Goal: Task Accomplishment & Management: Manage account settings

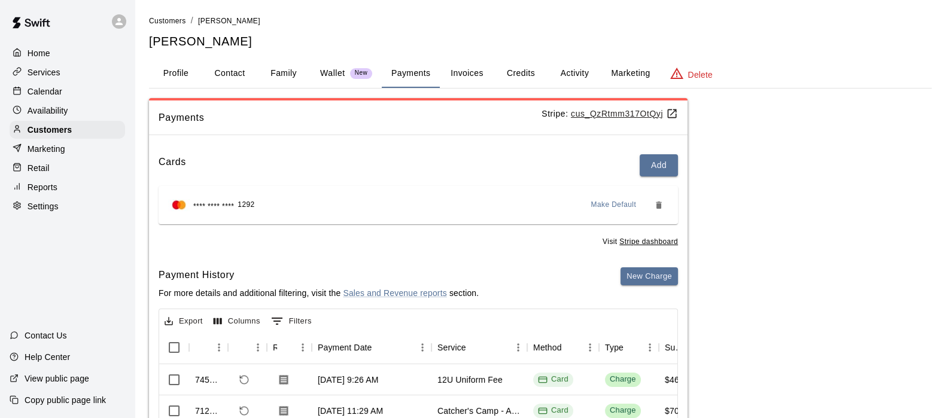
scroll to position [1, 0]
click at [56, 126] on div "Customers" at bounding box center [67, 130] width 115 height 18
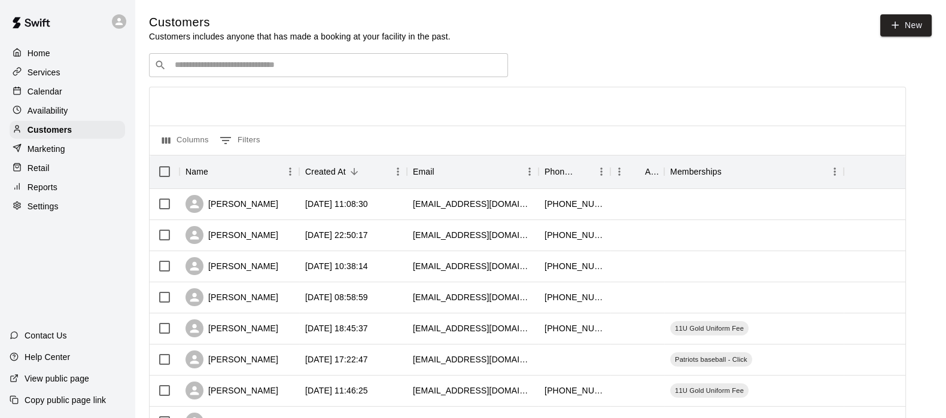
click at [230, 69] on input "Search customers by name or email" at bounding box center [336, 65] width 331 height 12
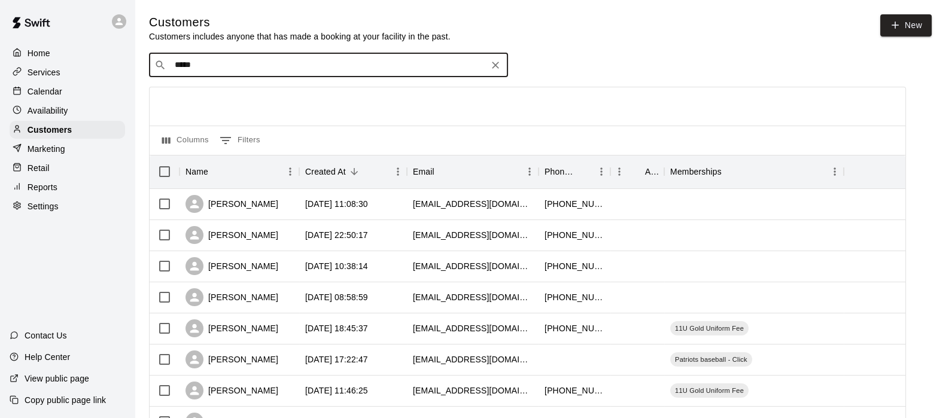
type input "******"
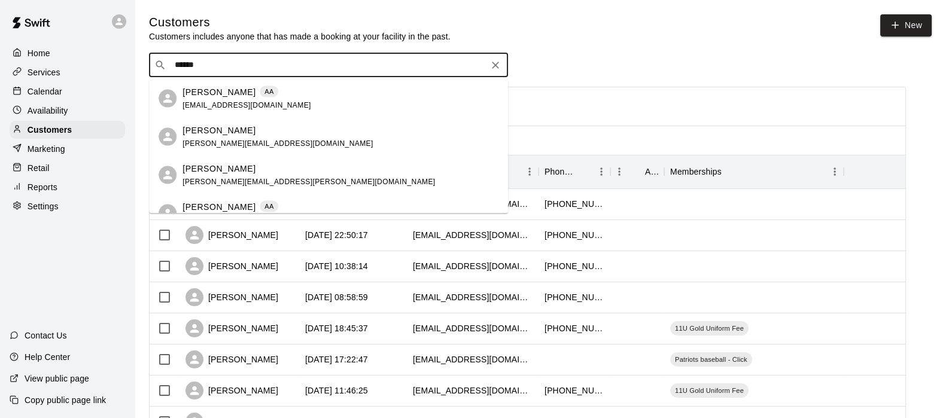
click at [224, 92] on p "Cole Jensen" at bounding box center [218, 92] width 73 height 13
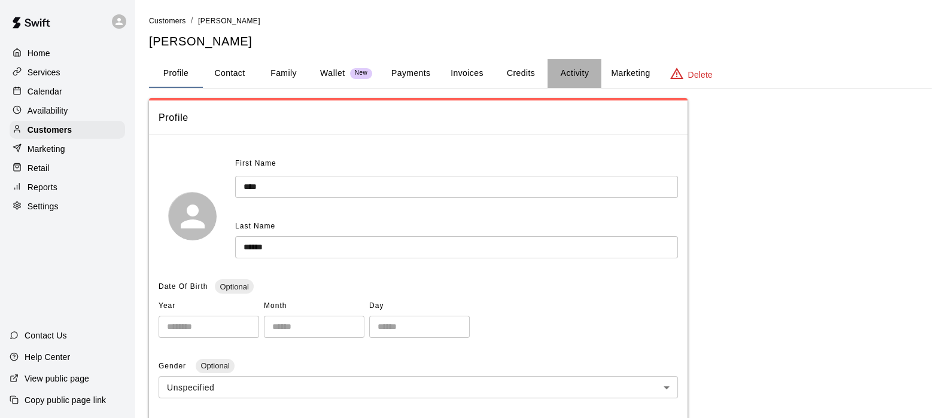
click at [566, 68] on button "Activity" at bounding box center [574, 73] width 54 height 29
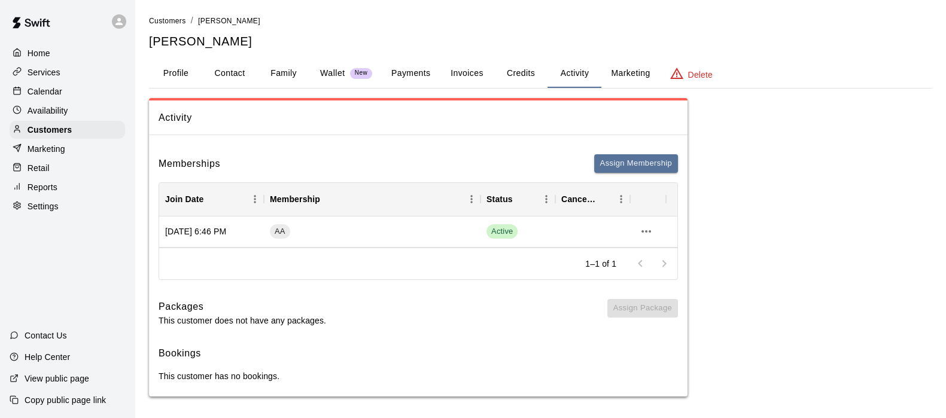
click at [39, 136] on p "Customers" at bounding box center [50, 130] width 44 height 12
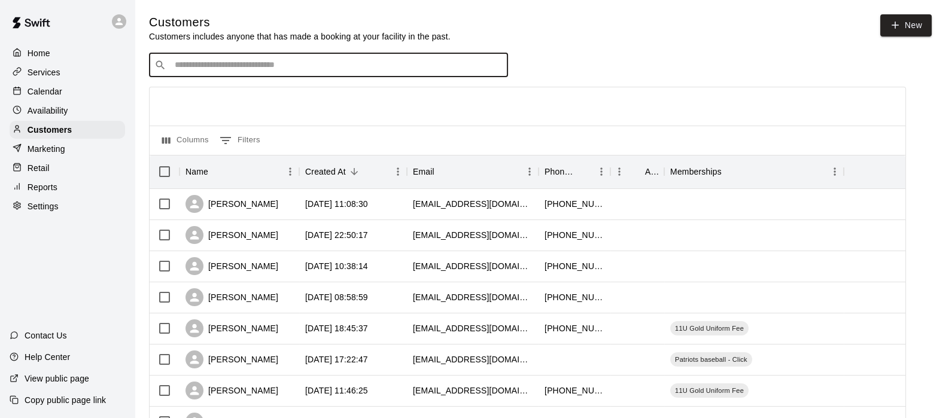
click at [214, 70] on input "Search customers by name or email" at bounding box center [336, 65] width 331 height 12
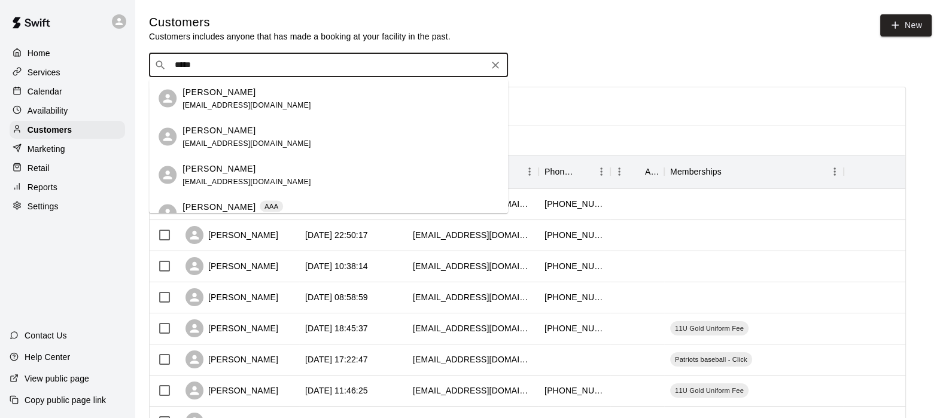
type input "******"
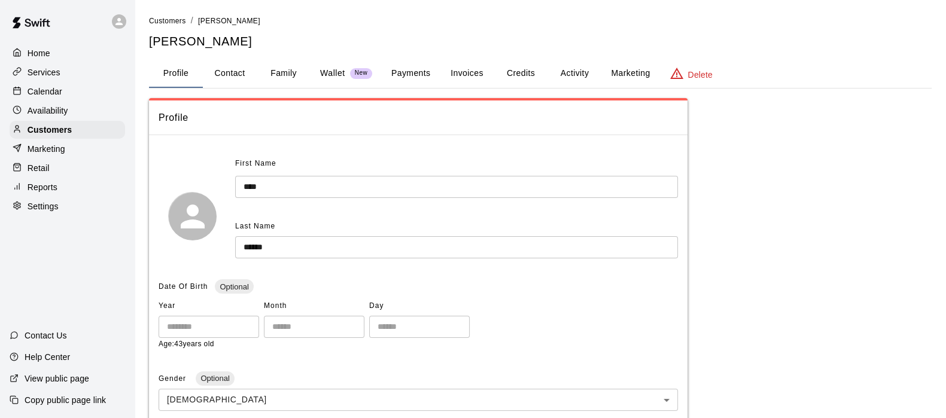
click at [568, 71] on button "Activity" at bounding box center [574, 73] width 54 height 29
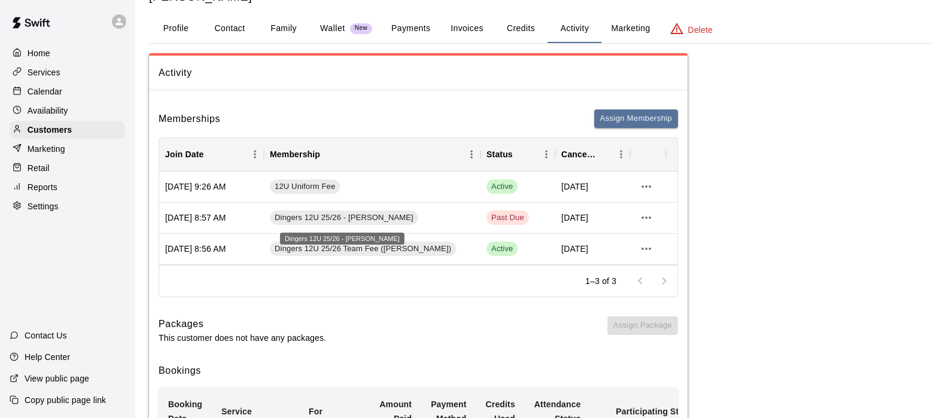
scroll to position [43, 0]
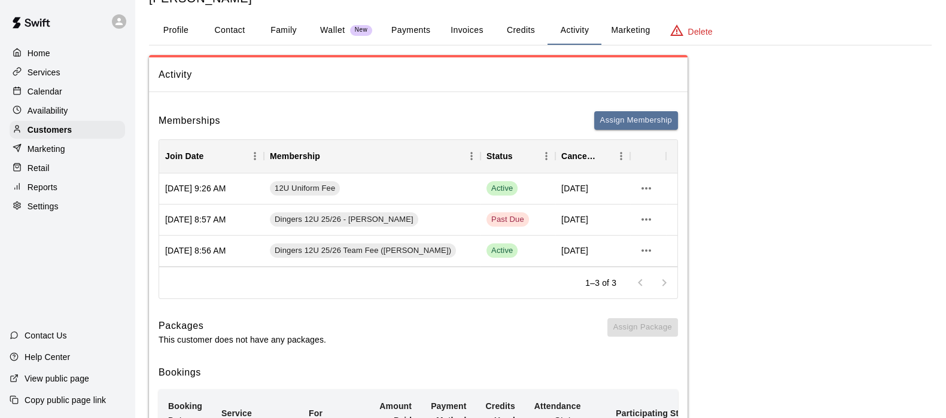
click at [402, 31] on button "Payments" at bounding box center [411, 30] width 58 height 29
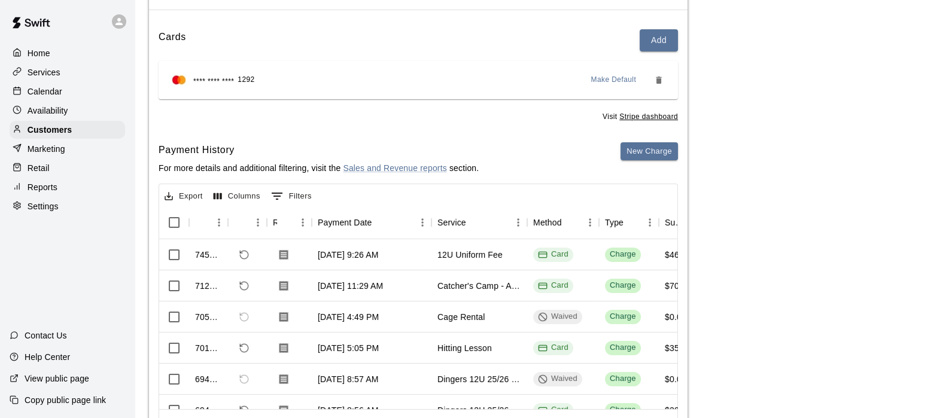
scroll to position [127, 0]
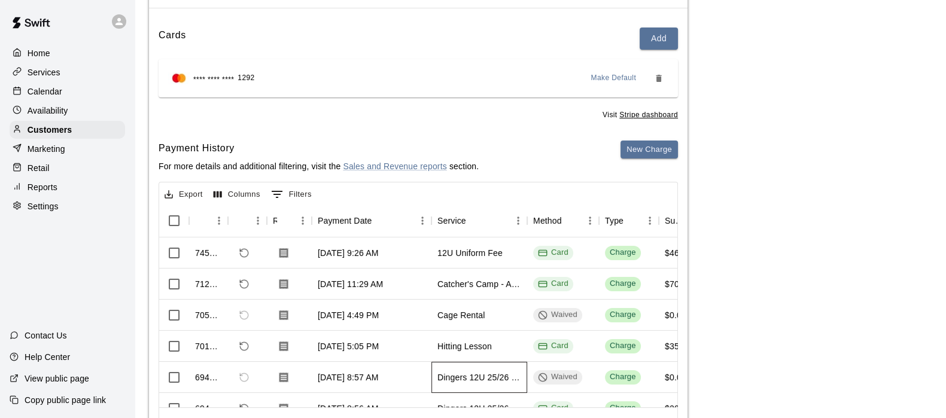
click at [469, 373] on div "Dingers 12U 25/26 - [PERSON_NAME]" at bounding box center [479, 377] width 84 height 12
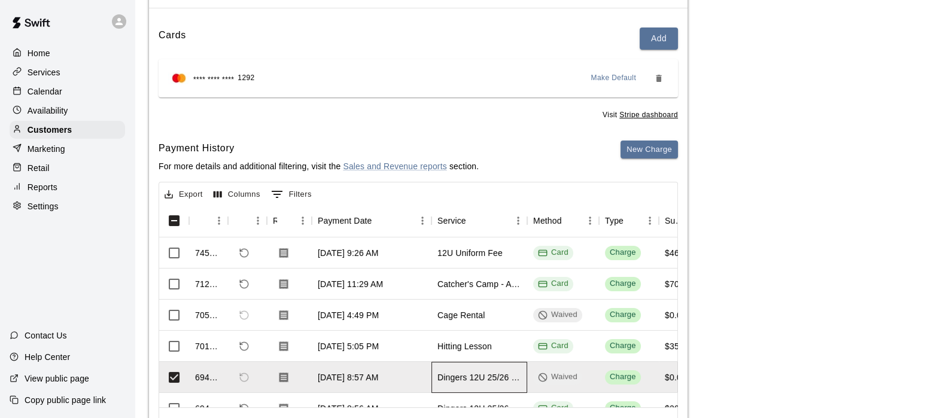
click at [469, 373] on div "Dingers 12U 25/26 - [PERSON_NAME]" at bounding box center [479, 377] width 84 height 12
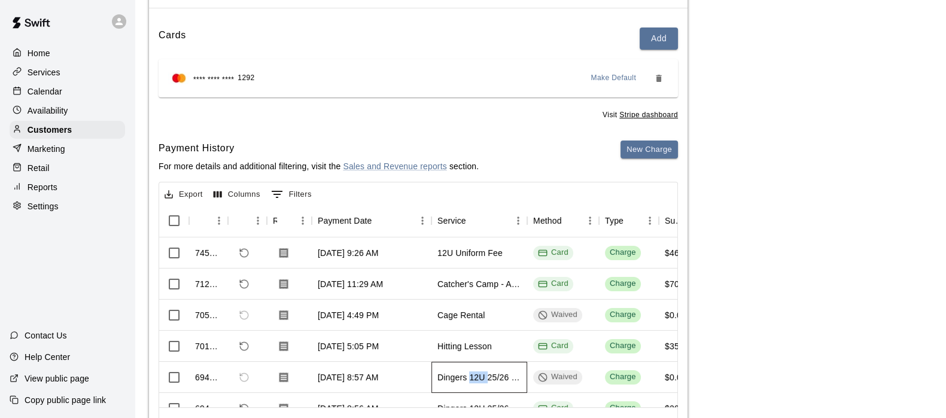
click at [469, 373] on div "Dingers 12U 25/26 - [PERSON_NAME]" at bounding box center [479, 377] width 84 height 12
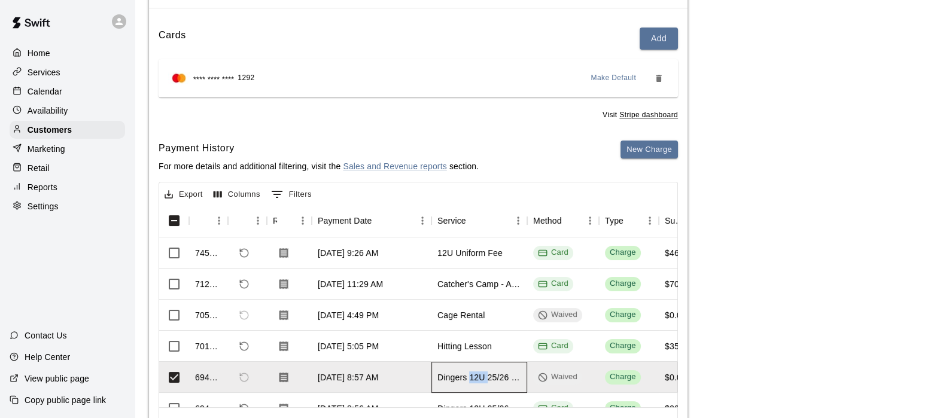
click at [469, 373] on div "Dingers 12U 25/26 - [PERSON_NAME]" at bounding box center [479, 377] width 84 height 12
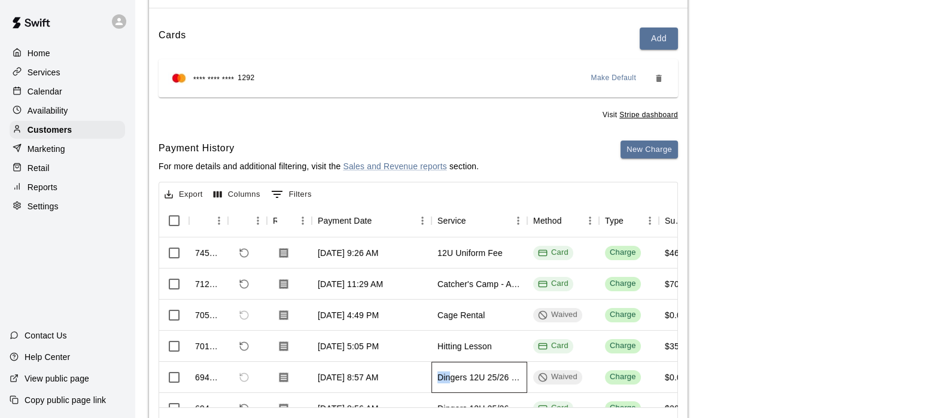
scroll to position [7, 0]
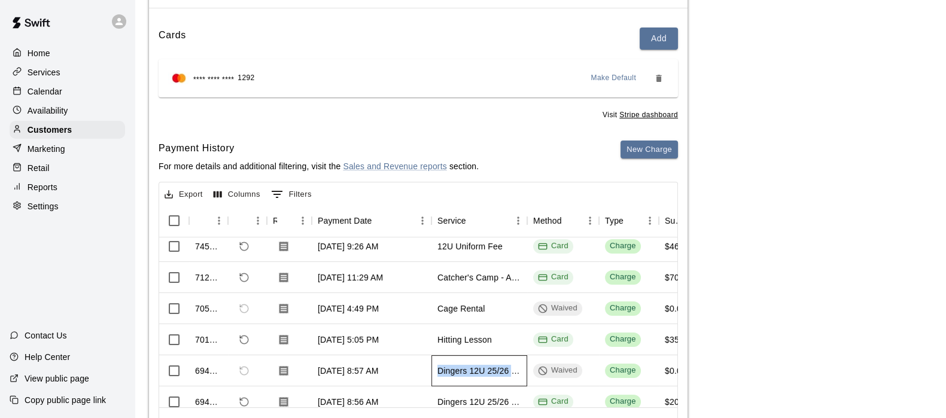
drag, startPoint x: 437, startPoint y: 375, endPoint x: 528, endPoint y: 371, distance: 91.0
click at [528, 371] on div "694265 Jul 11, 2025, 8:57 AM Dingers 12U 25/26 - ONeill Waived Charge $0.00 $0.…" at bounding box center [498, 370] width 679 height 31
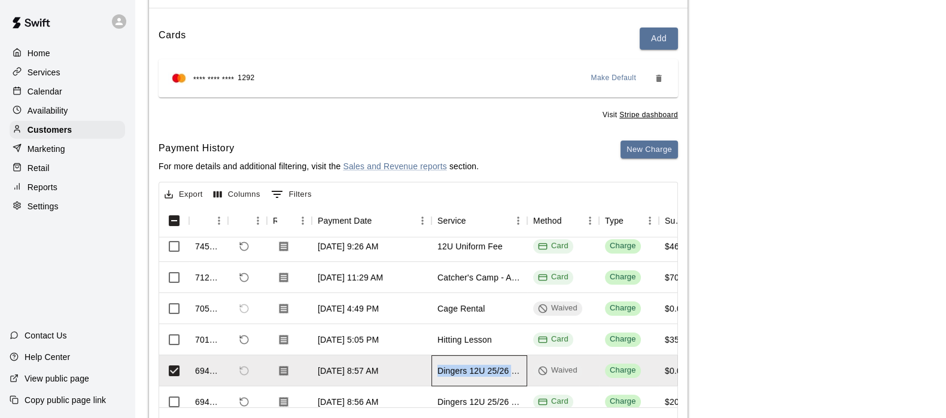
copy div "Dingers 12U 25/26 - [PERSON_NAME]"
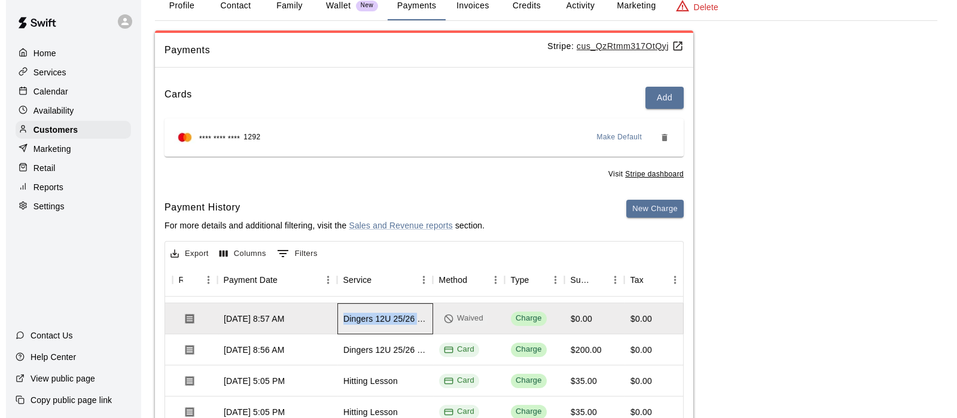
scroll to position [78, 0]
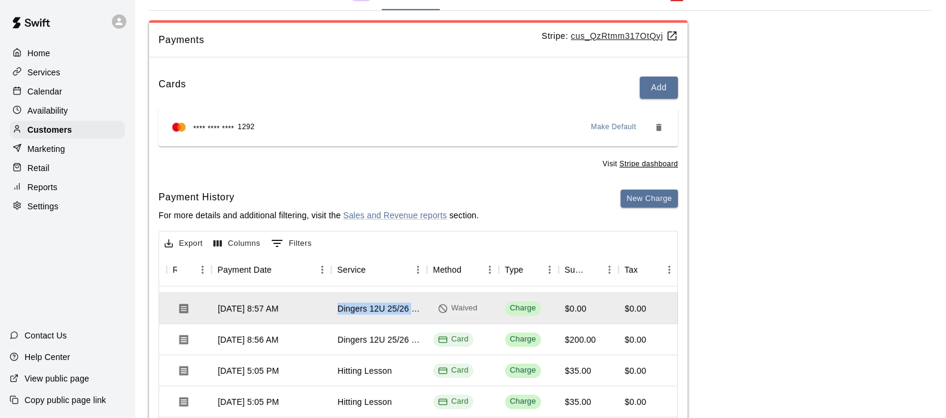
click at [641, 196] on button "New Charge" at bounding box center [648, 199] width 57 height 19
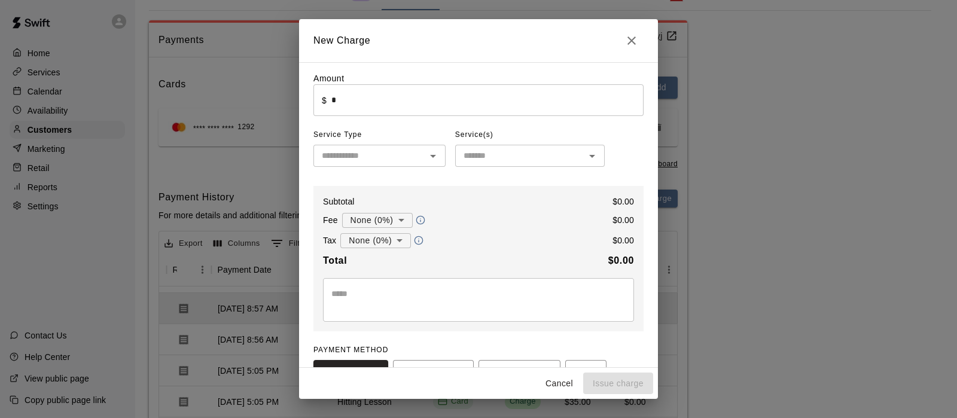
click at [411, 110] on input "*" at bounding box center [487, 100] width 312 height 32
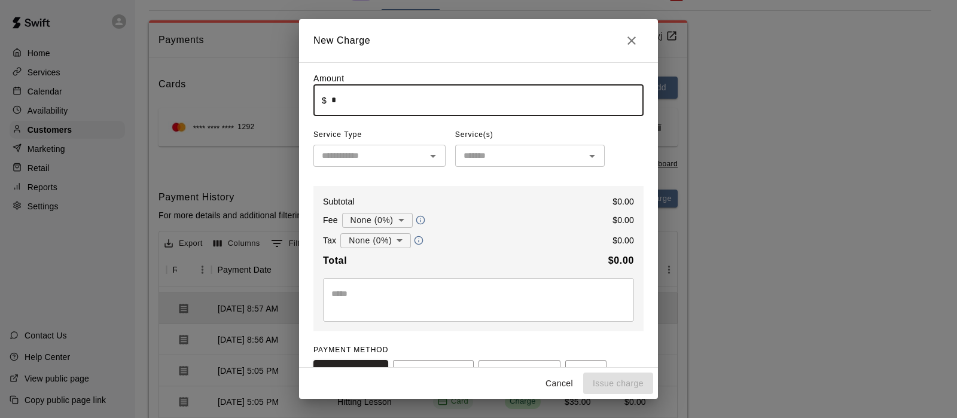
click at [411, 110] on input "*" at bounding box center [487, 100] width 312 height 32
click at [425, 164] on div at bounding box center [433, 156] width 16 height 17
type input "*****"
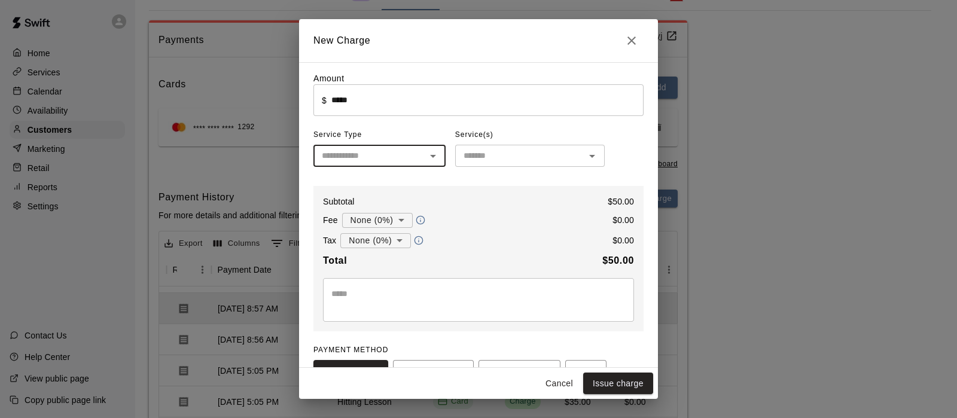
click at [427, 160] on icon "Open" at bounding box center [433, 156] width 14 height 14
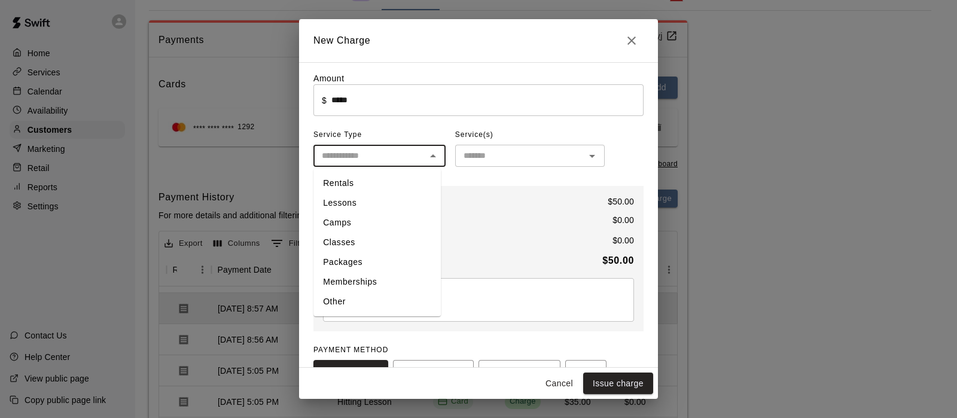
click at [379, 279] on li "Memberships" at bounding box center [376, 282] width 127 height 20
type input "**********"
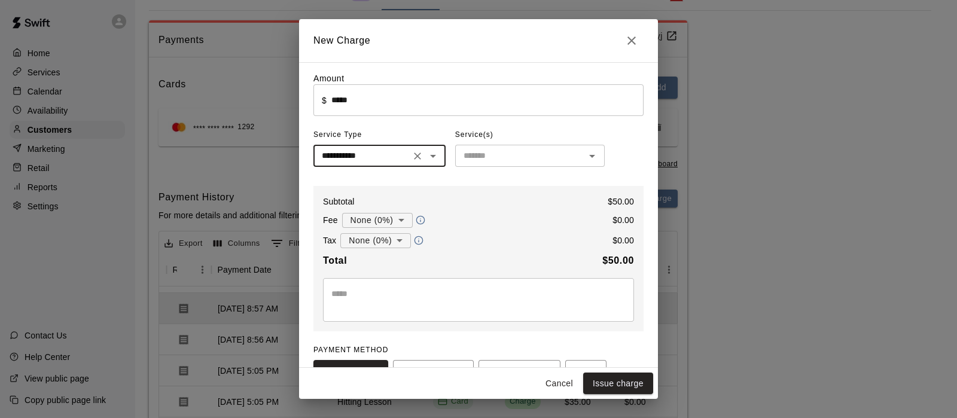
click at [514, 151] on input "text" at bounding box center [520, 155] width 123 height 15
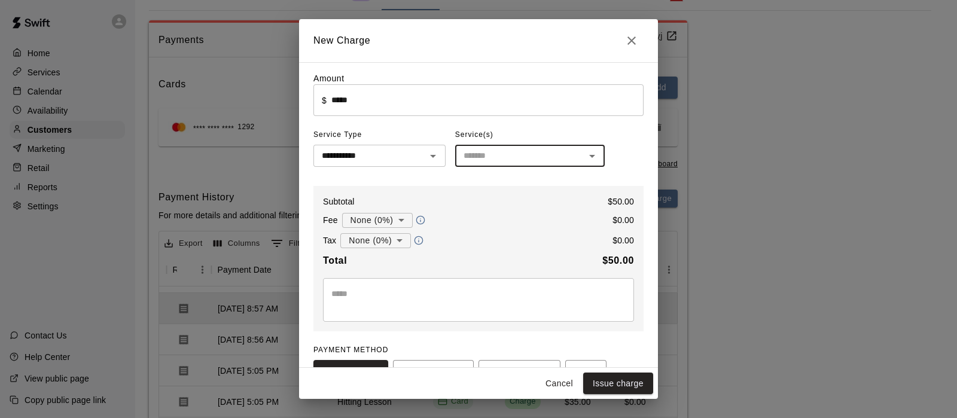
drag, startPoint x: 514, startPoint y: 151, endPoint x: 516, endPoint y: 230, distance: 79.0
click at [516, 230] on div "**********" at bounding box center [478, 264] width 330 height 385
click at [520, 163] on input "text" at bounding box center [520, 155] width 123 height 15
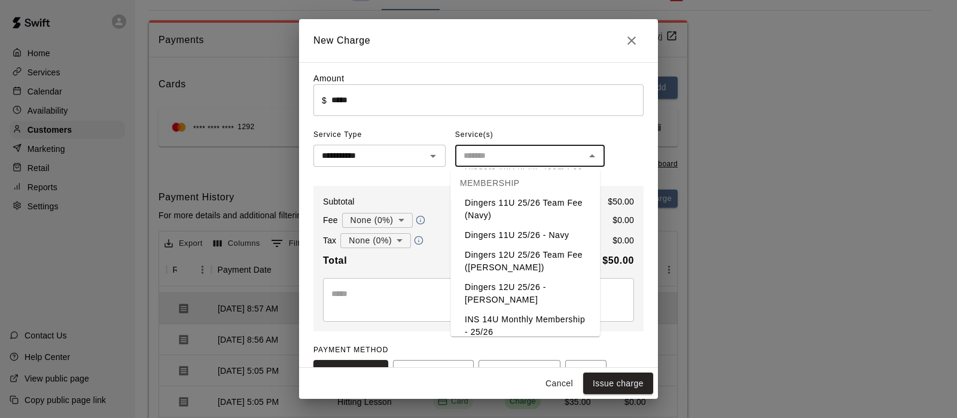
scroll to position [474, 0]
click at [502, 276] on li "Dingers 12U 25/26 - ONeill" at bounding box center [525, 292] width 150 height 32
type input "**********"
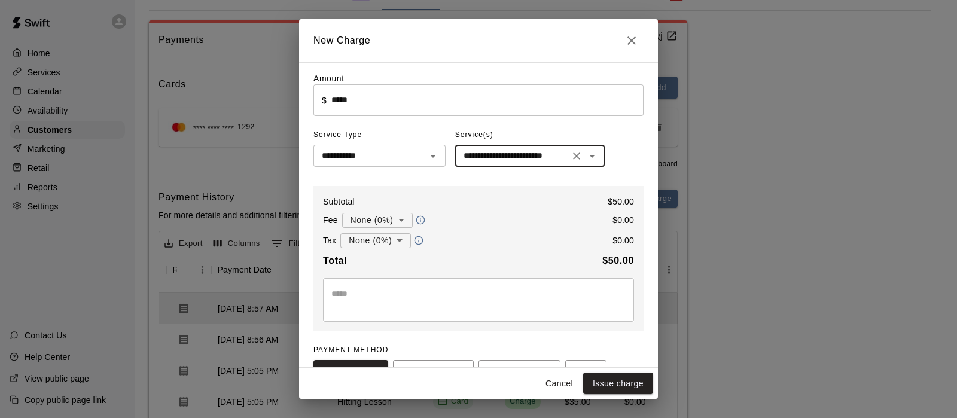
click at [499, 294] on textarea at bounding box center [478, 300] width 294 height 24
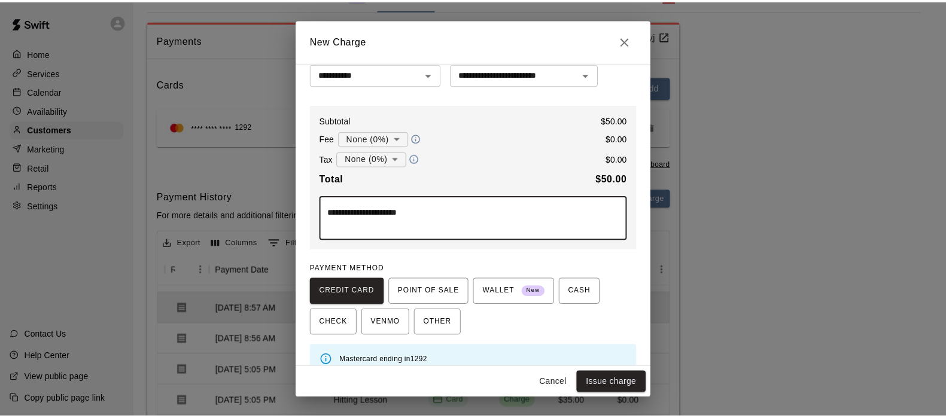
scroll to position [99, 0]
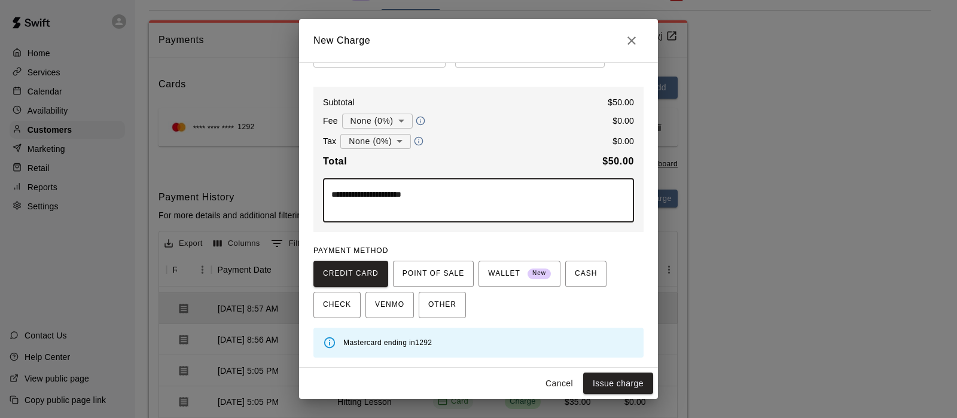
type textarea "**********"
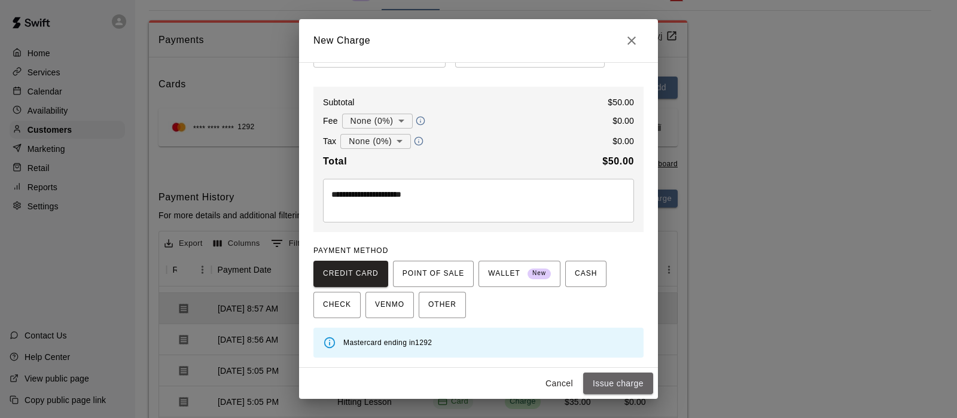
click at [614, 378] on button "Issue charge" at bounding box center [618, 384] width 70 height 22
type input "*"
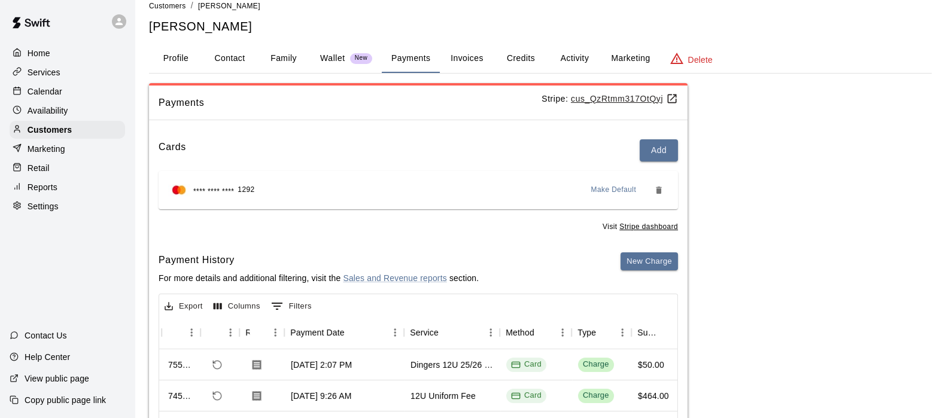
scroll to position [0, 0]
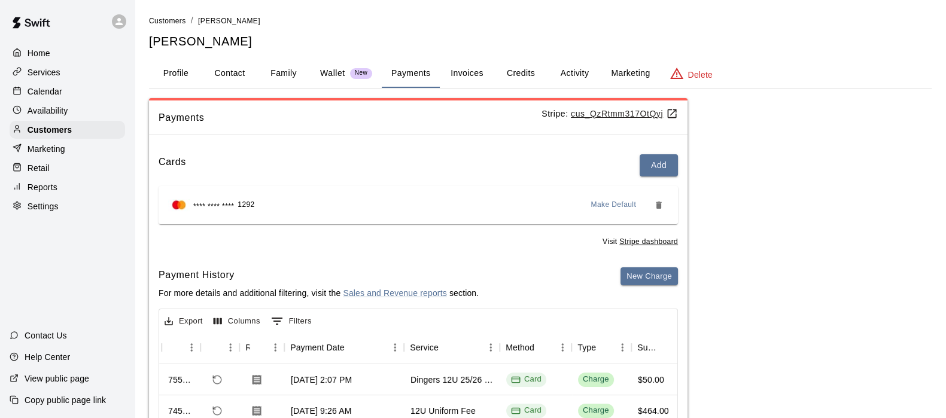
click at [577, 72] on button "Activity" at bounding box center [574, 73] width 54 height 29
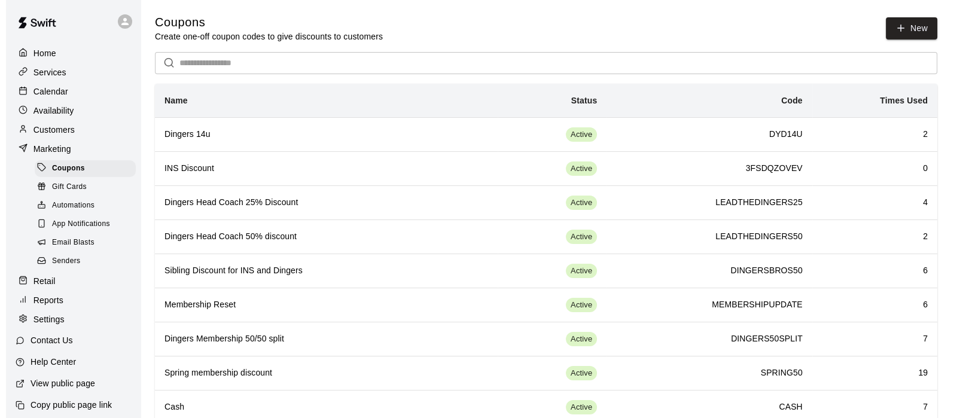
scroll to position [20, 0]
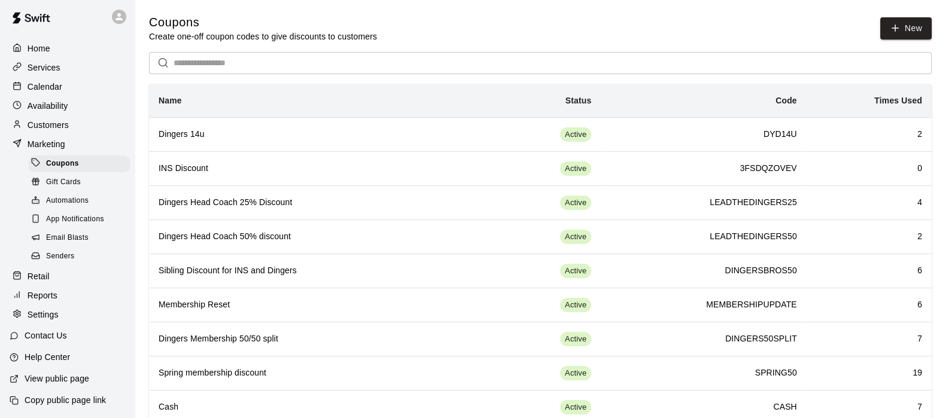
click at [47, 116] on div "Customers" at bounding box center [67, 125] width 115 height 18
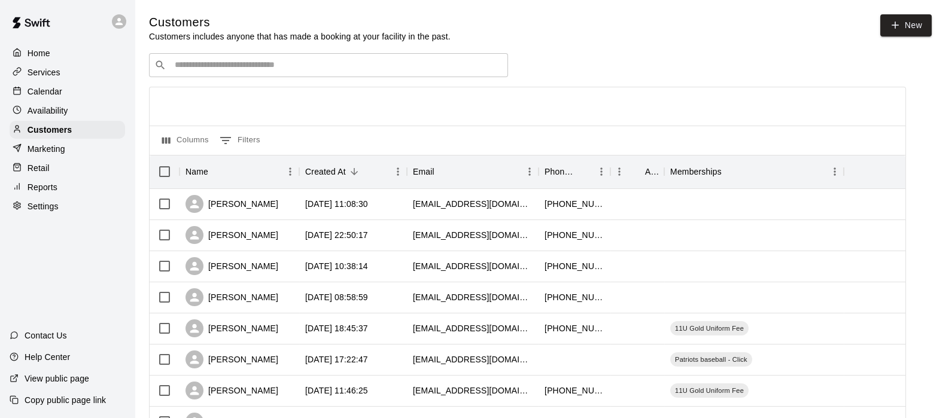
click at [248, 67] on input "Search customers by name or email" at bounding box center [336, 65] width 331 height 12
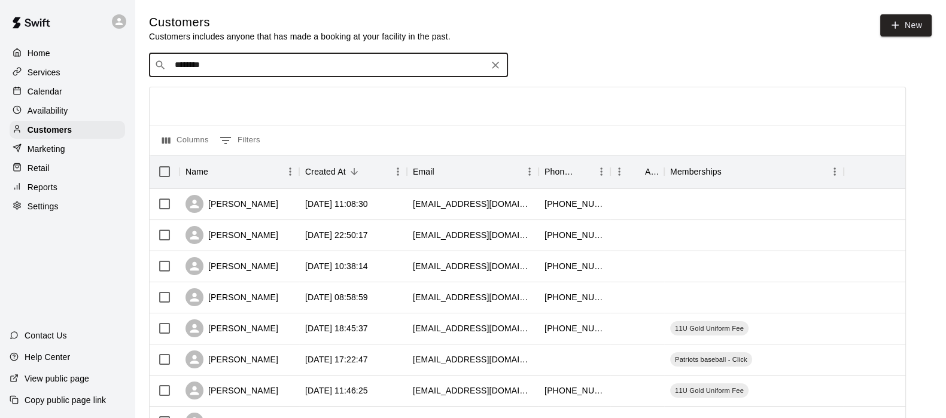
type input "*********"
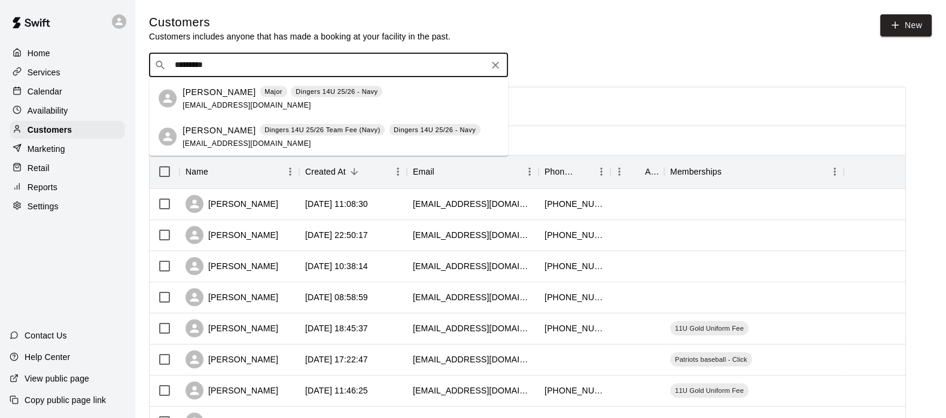
click at [221, 93] on p "Anthony Russo" at bounding box center [218, 92] width 73 height 13
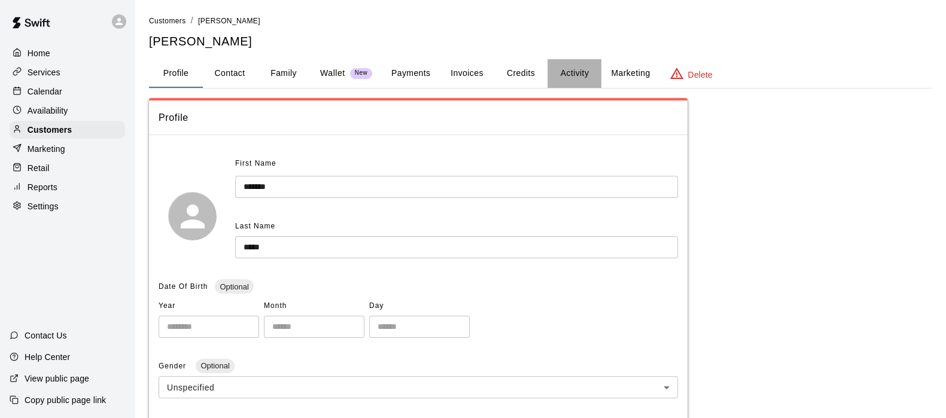
click at [566, 70] on button "Activity" at bounding box center [574, 73] width 54 height 29
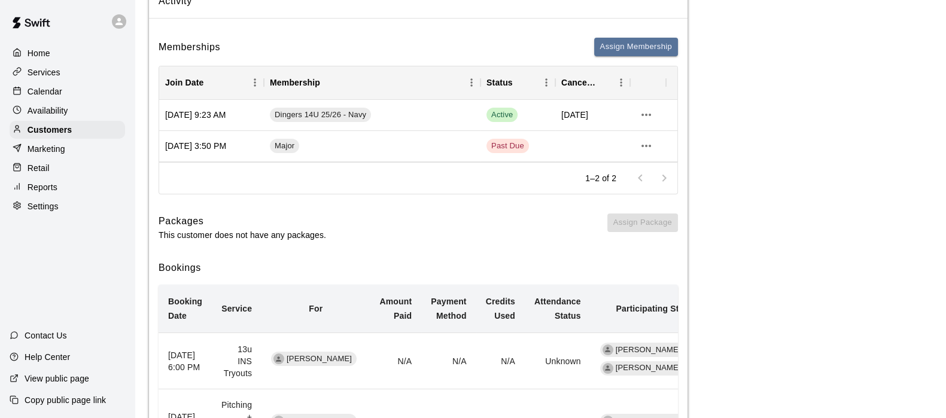
scroll to position [93, 0]
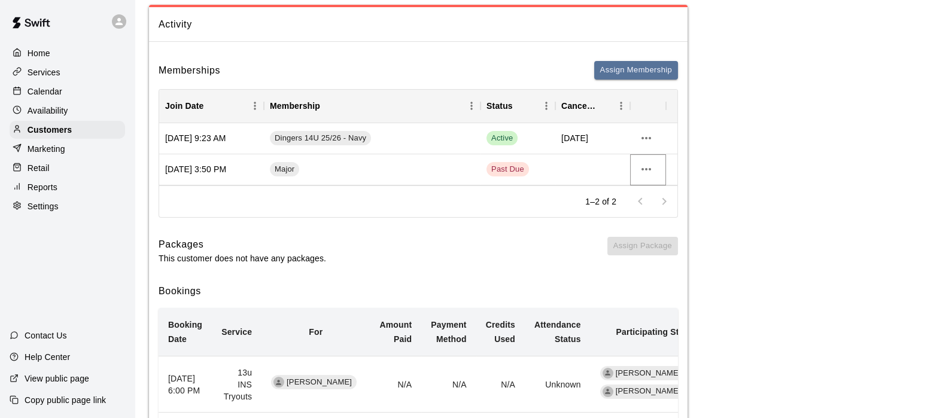
click at [644, 170] on icon "more actions" at bounding box center [646, 169] width 14 height 14
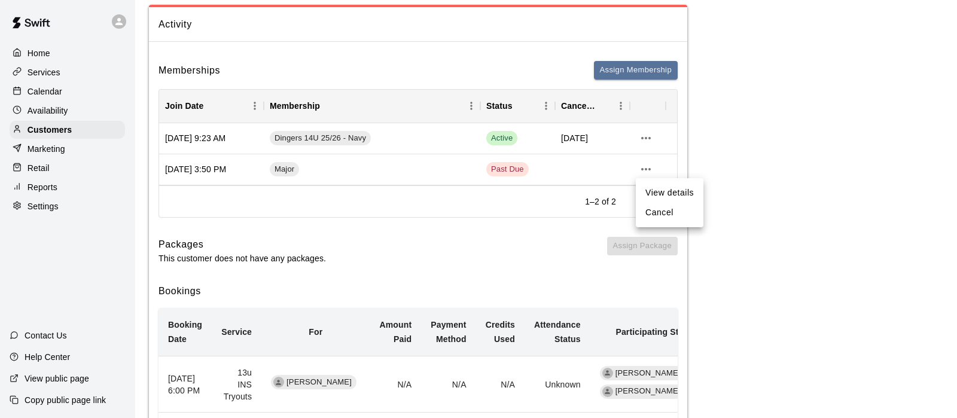
click at [664, 217] on li "Cancel" at bounding box center [670, 213] width 68 height 20
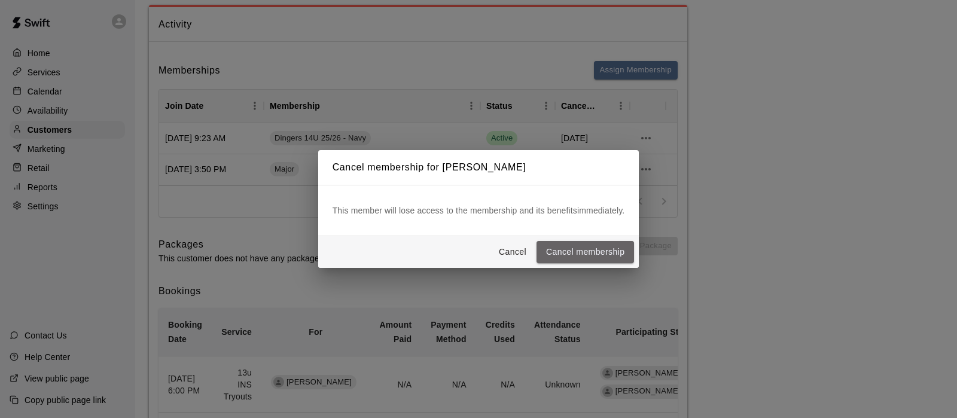
click at [551, 249] on button "Cancel membership" at bounding box center [584, 252] width 97 height 22
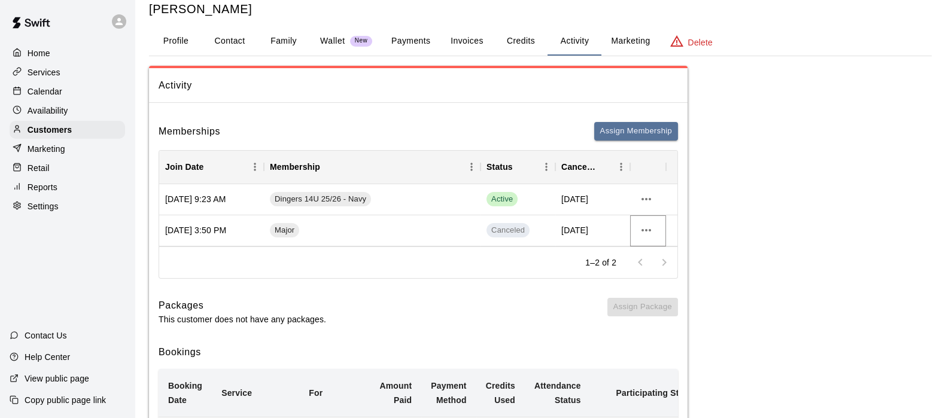
scroll to position [32, 0]
click at [403, 39] on button "Payments" at bounding box center [411, 42] width 58 height 29
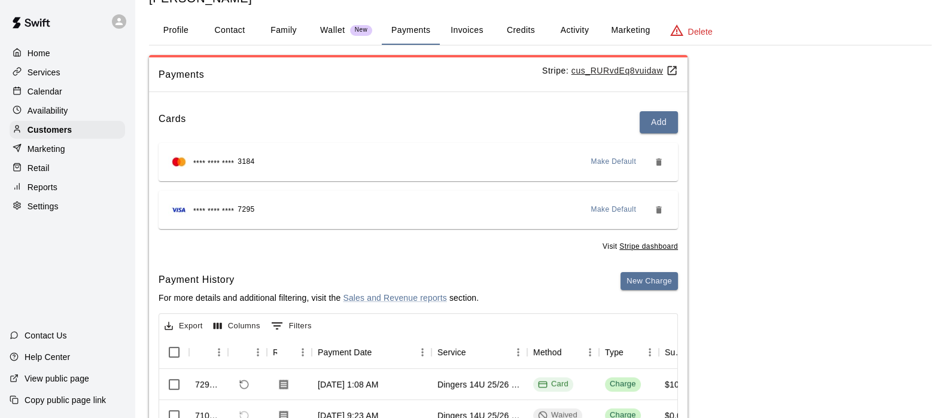
scroll to position [0, 0]
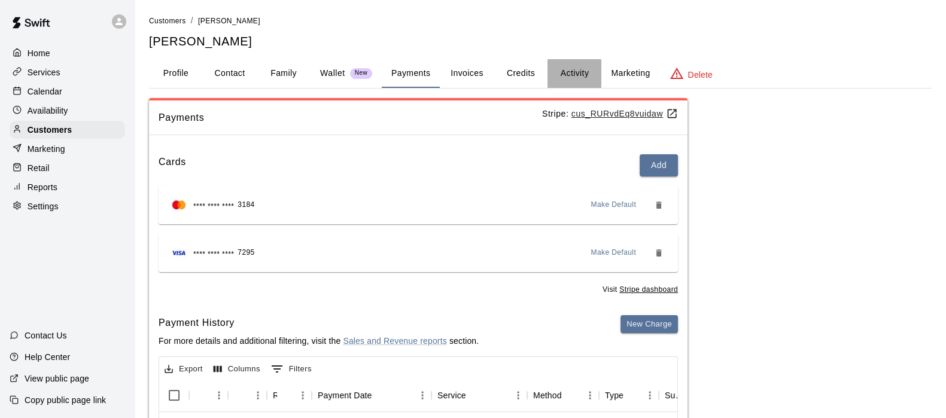
click at [568, 74] on button "Activity" at bounding box center [574, 73] width 54 height 29
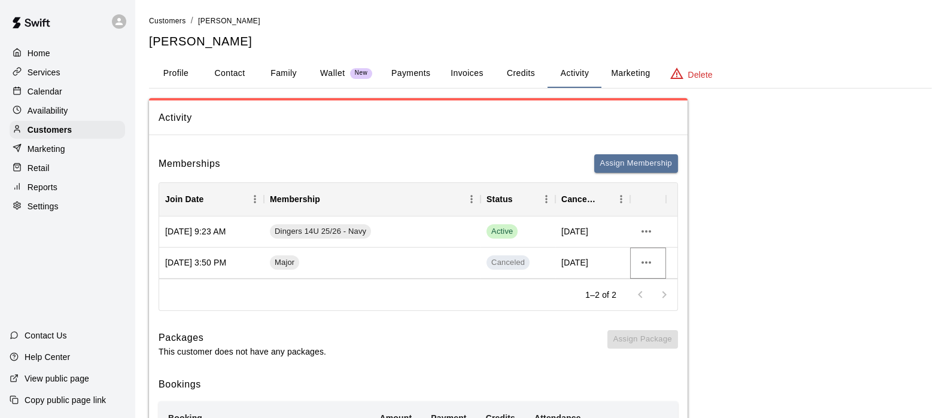
click at [641, 258] on icon "more actions" at bounding box center [646, 262] width 14 height 14
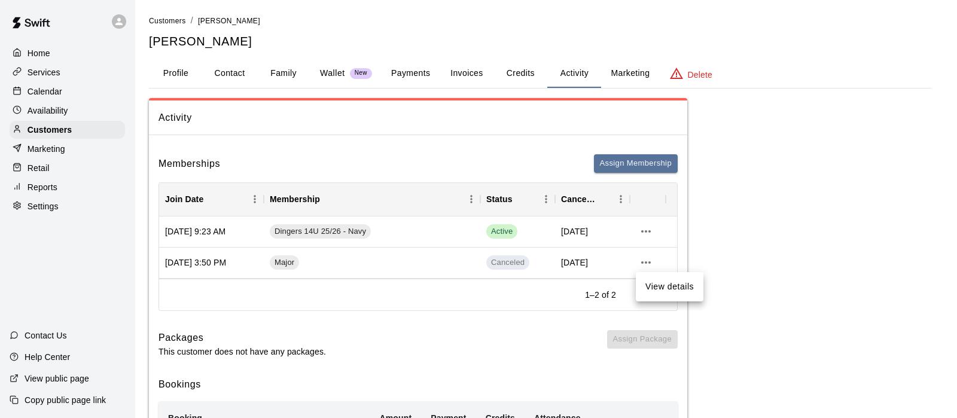
click at [641, 258] on div at bounding box center [478, 209] width 957 height 418
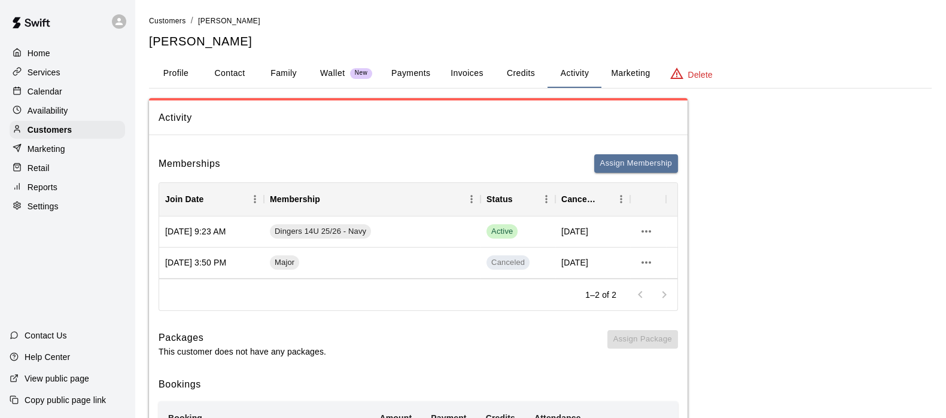
click at [181, 75] on button "Profile" at bounding box center [176, 73] width 54 height 29
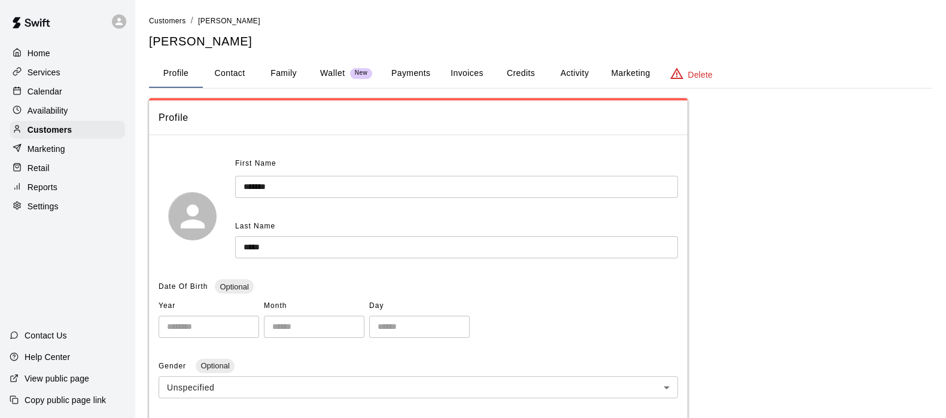
click at [407, 80] on button "Payments" at bounding box center [411, 73] width 58 height 29
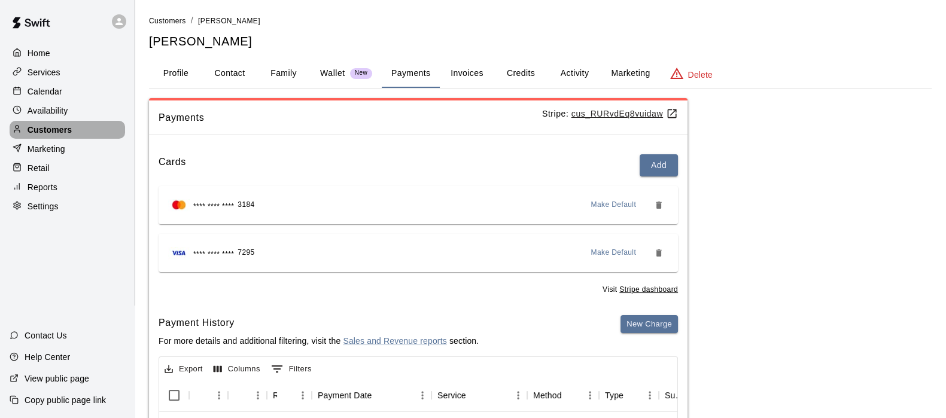
click at [38, 136] on p "Customers" at bounding box center [50, 130] width 44 height 12
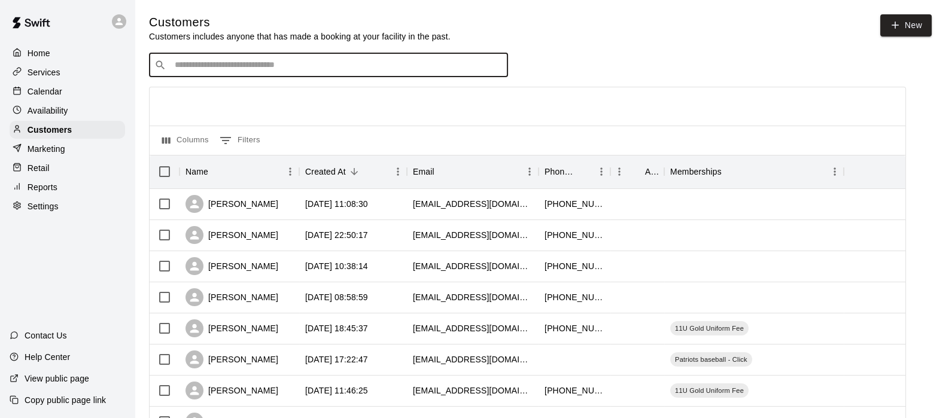
click at [199, 62] on input "Search customers by name or email" at bounding box center [336, 65] width 331 height 12
type input "*******"
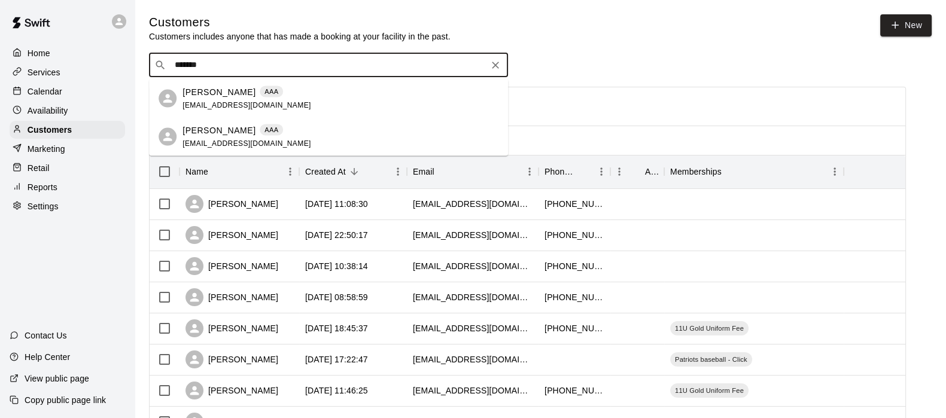
click at [212, 90] on p "Jasmine Ruffin" at bounding box center [218, 92] width 73 height 13
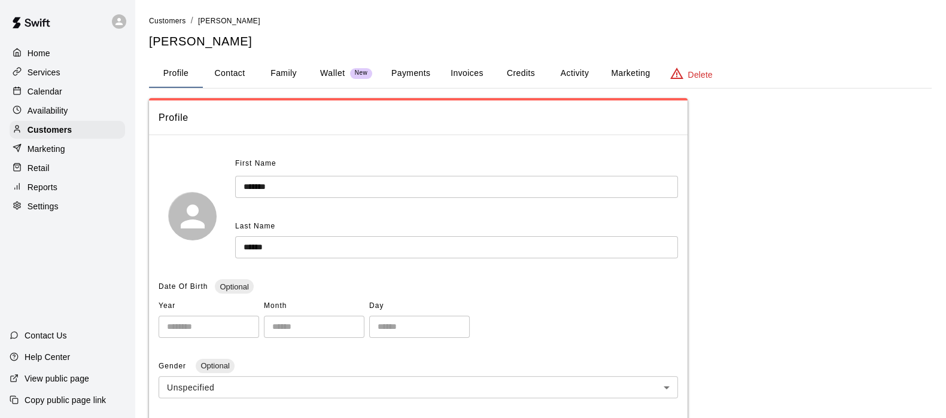
click at [274, 77] on button "Family" at bounding box center [284, 73] width 54 height 29
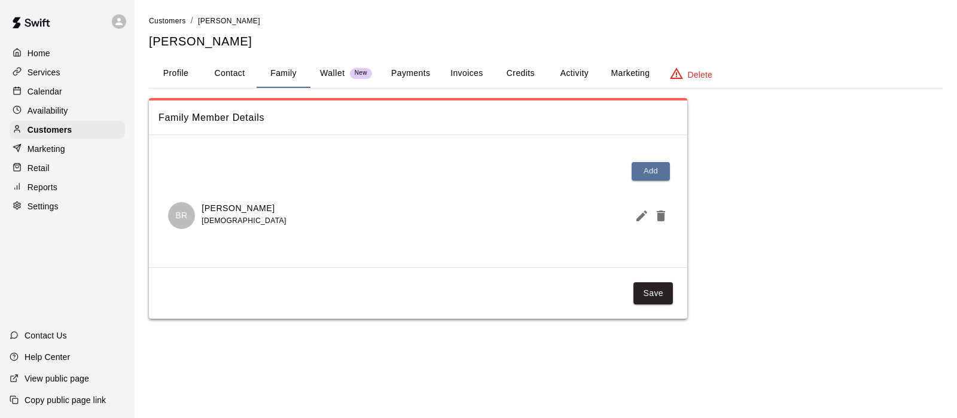
click at [532, 69] on button "Credits" at bounding box center [520, 73] width 54 height 29
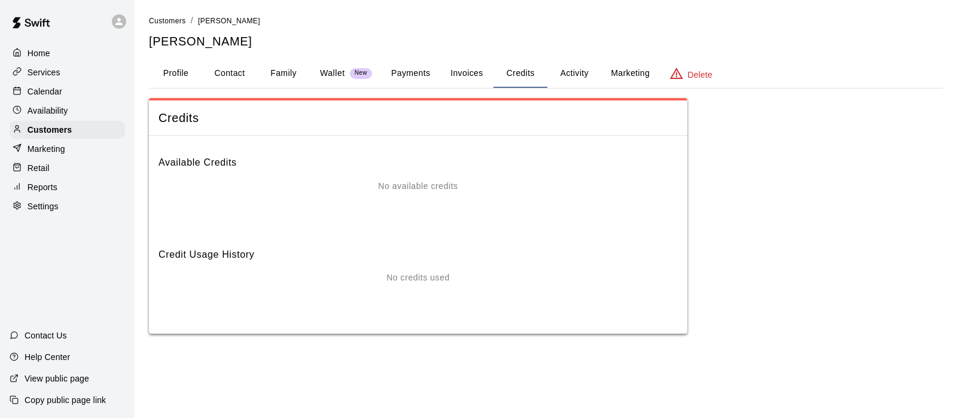
click at [570, 74] on button "Activity" at bounding box center [574, 73] width 54 height 29
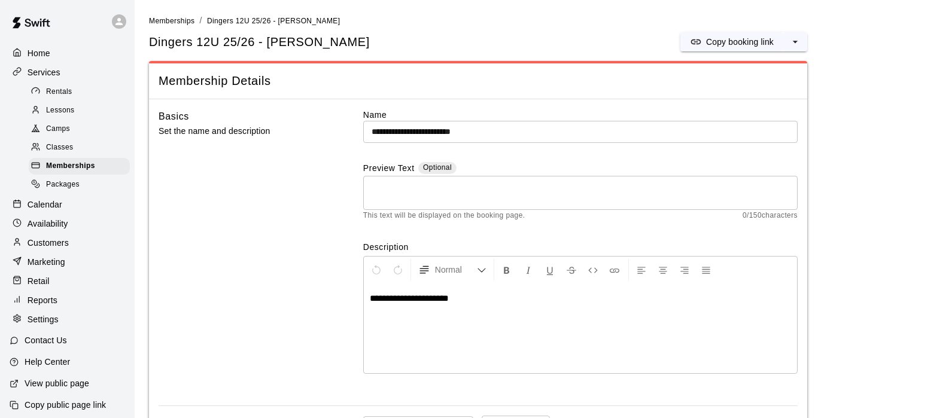
scroll to position [877, 0]
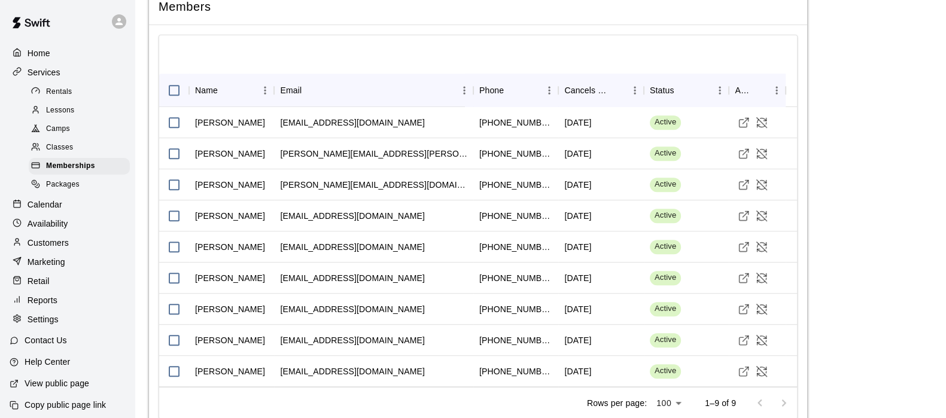
scroll to position [895, 0]
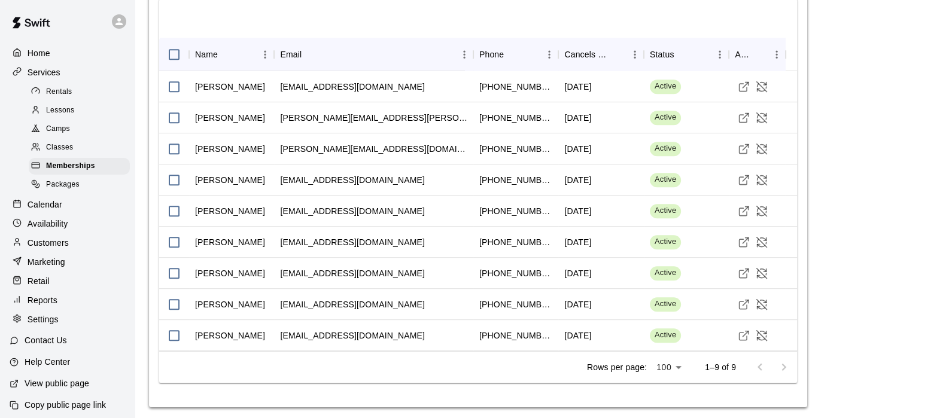
click at [42, 306] on p "Reports" at bounding box center [43, 300] width 30 height 12
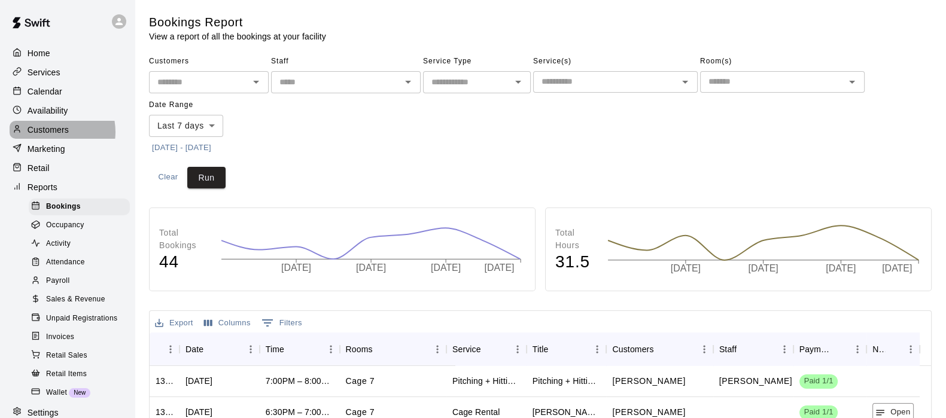
click at [51, 136] on p "Customers" at bounding box center [48, 130] width 41 height 12
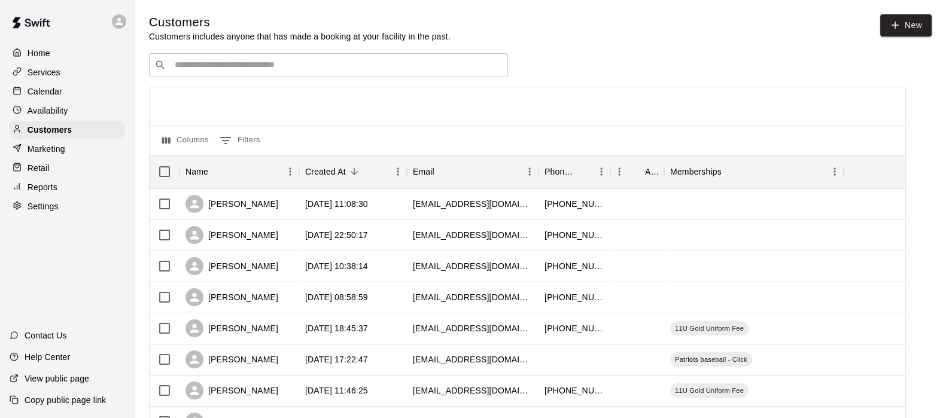
click at [39, 68] on p "Services" at bounding box center [44, 72] width 33 height 12
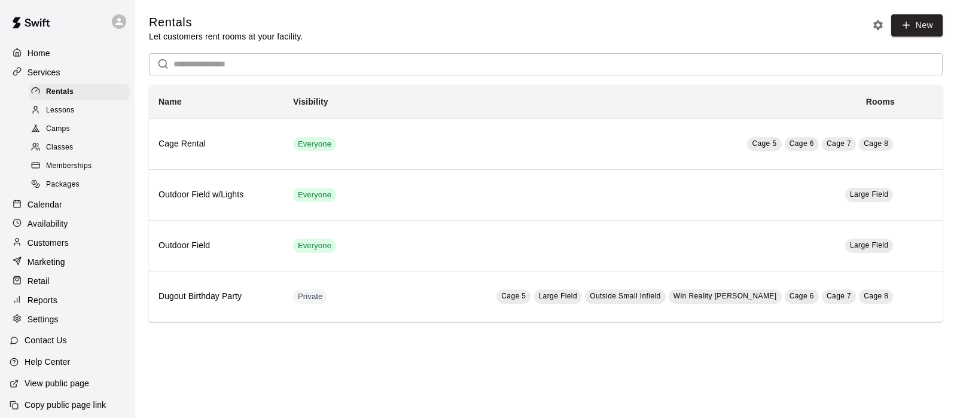
click at [60, 172] on span "Memberships" at bounding box center [68, 166] width 45 height 12
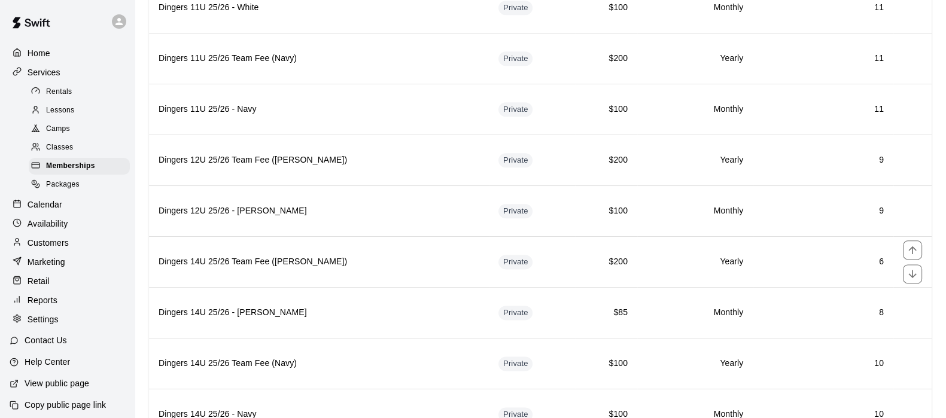
scroll to position [1868, 0]
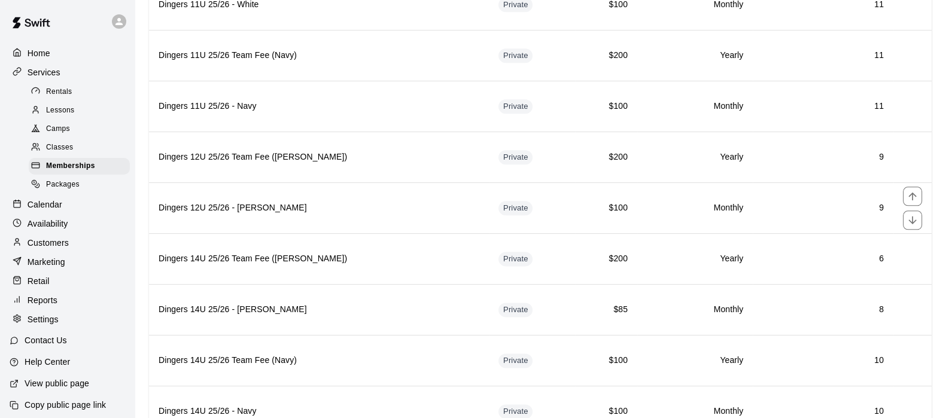
click at [331, 202] on h6 "Dingers 12U 25/26 - [PERSON_NAME]" at bounding box center [318, 208] width 321 height 13
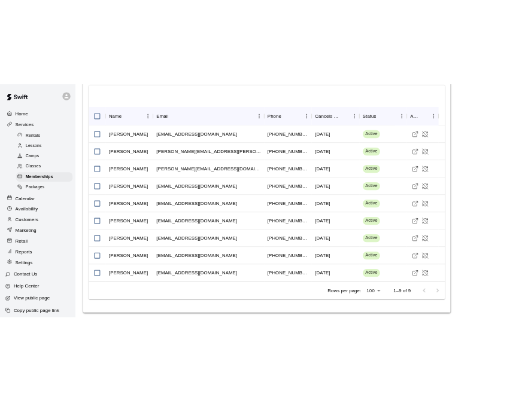
scroll to position [895, 0]
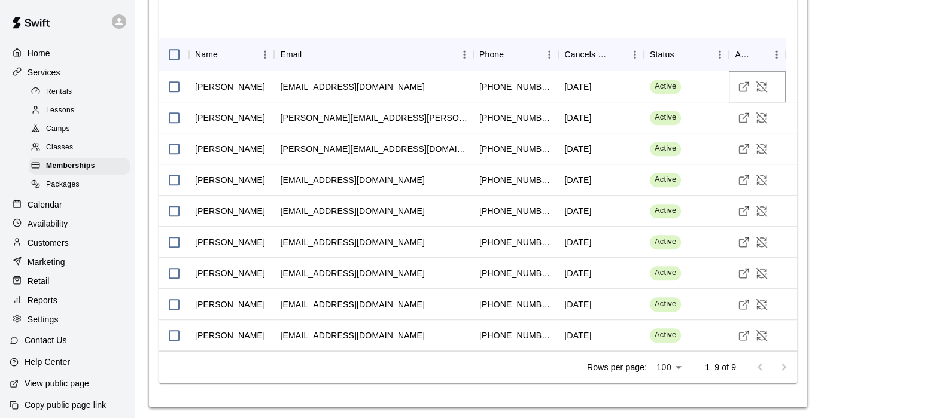
click at [740, 81] on icon "Visit customer profile" at bounding box center [743, 87] width 12 height 12
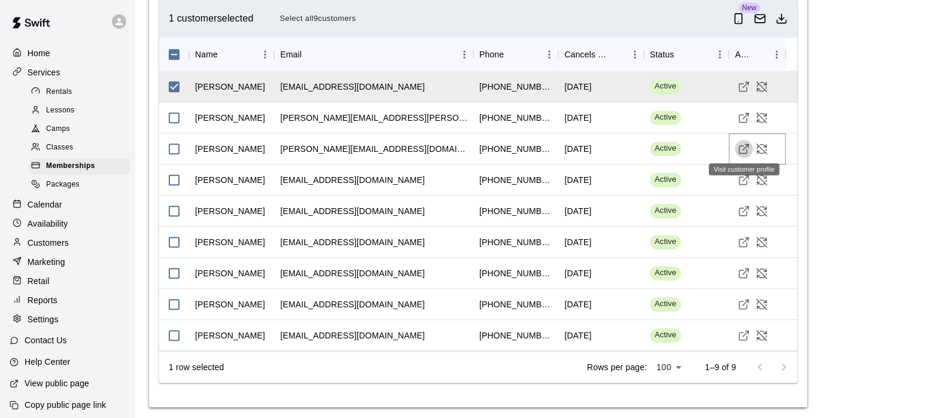
click at [740, 147] on icon "Visit customer profile" at bounding box center [743, 149] width 12 height 12
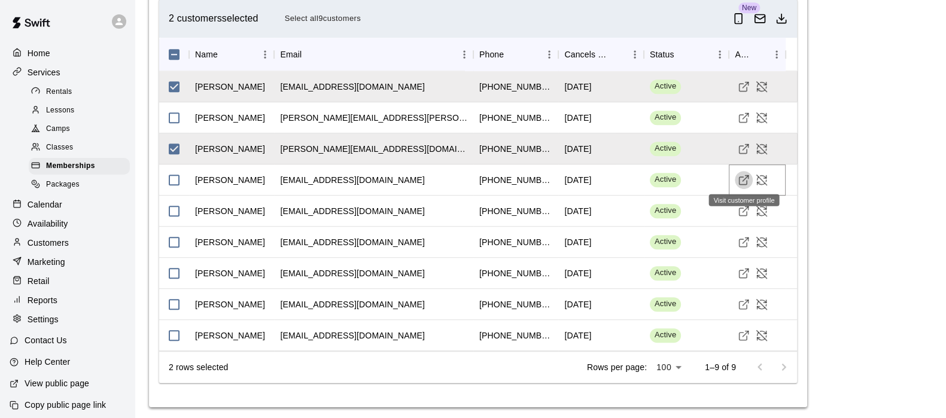
click at [743, 174] on icon "Visit customer profile" at bounding box center [743, 180] width 12 height 12
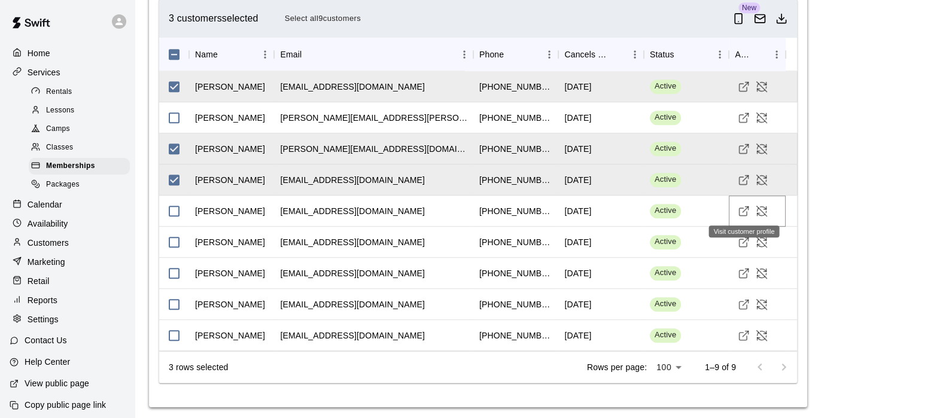
click at [744, 205] on icon "Visit customer profile" at bounding box center [743, 211] width 12 height 12
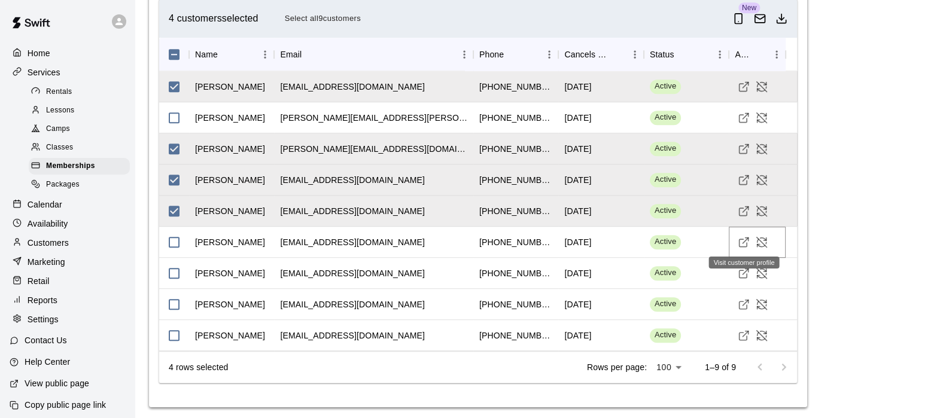
click at [740, 237] on icon "Visit customer profile" at bounding box center [743, 242] width 12 height 12
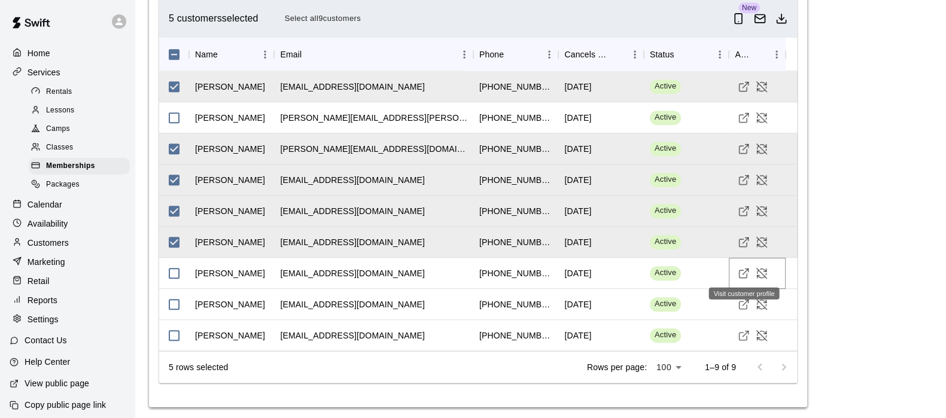
click at [741, 270] on icon "Visit customer profile" at bounding box center [743, 273] width 12 height 12
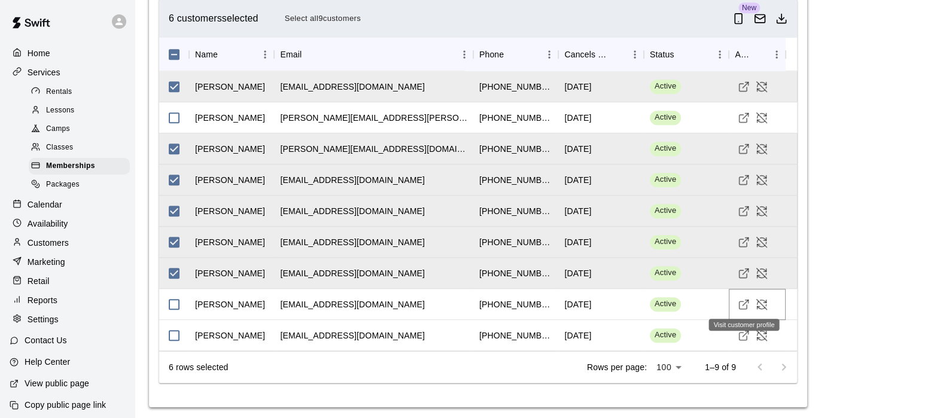
click at [743, 301] on line "Visit customer profile" at bounding box center [745, 302] width 5 height 5
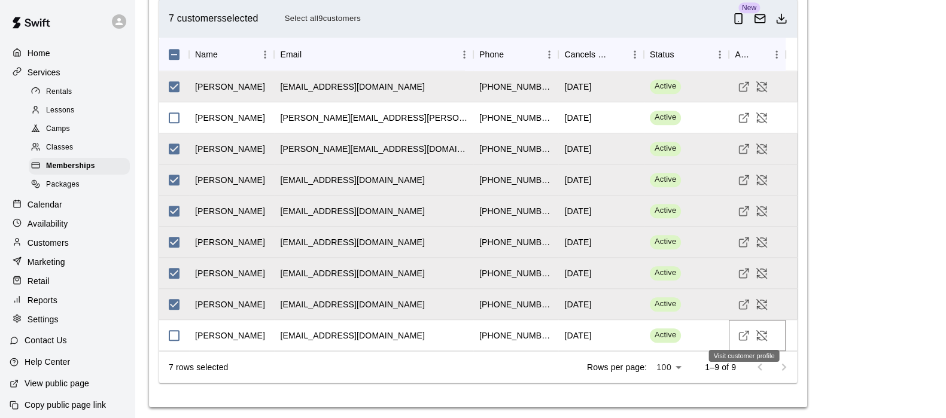
click at [742, 333] on icon "Visit customer profile" at bounding box center [743, 336] width 12 height 12
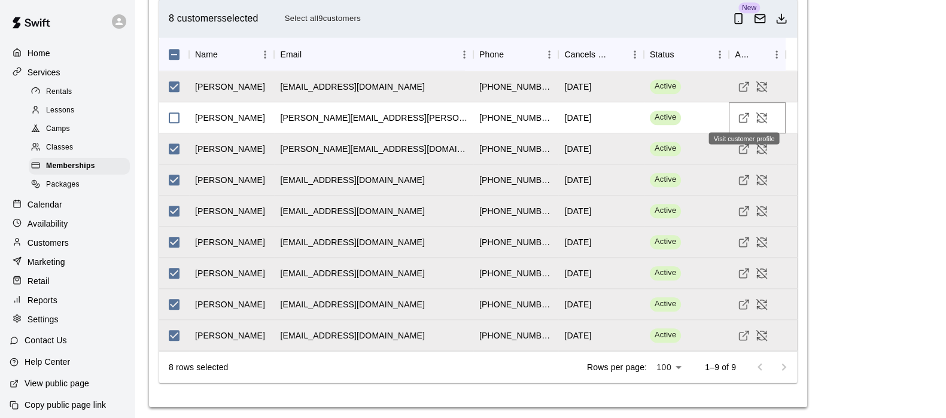
click at [746, 114] on icon "Visit customer profile" at bounding box center [743, 118] width 12 height 12
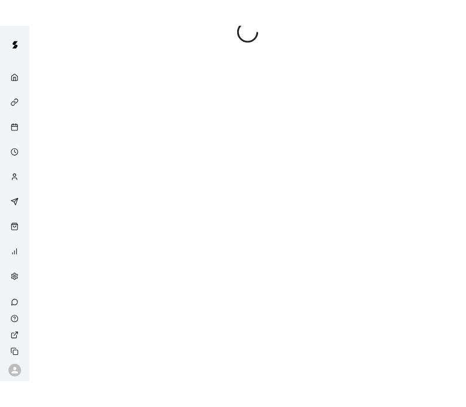
scroll to position [100, 0]
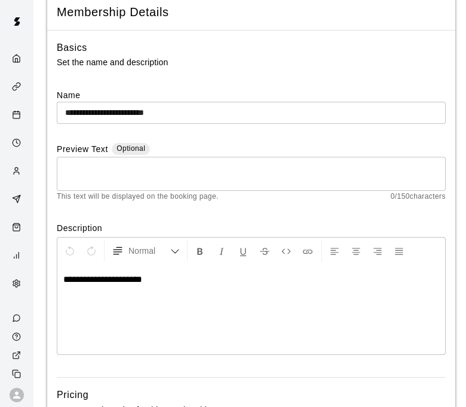
click at [277, 333] on div "**********" at bounding box center [251, 309] width 388 height 90
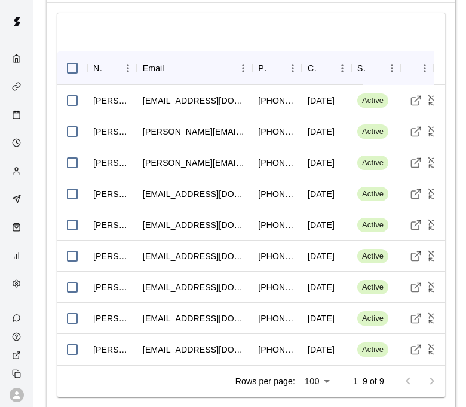
scroll to position [1106, 0]
click at [414, 96] on icon "Visit customer profile" at bounding box center [416, 100] width 12 height 12
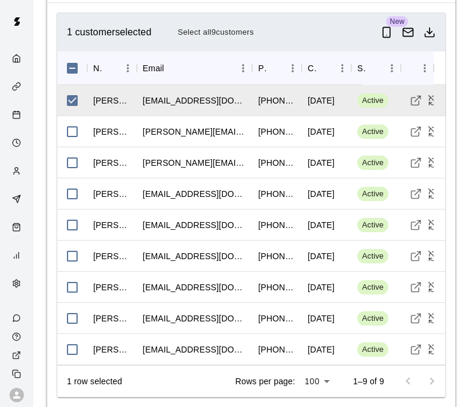
click at [84, 33] on div "1 customer selected Select all 9 customers" at bounding box center [221, 32] width 309 height 19
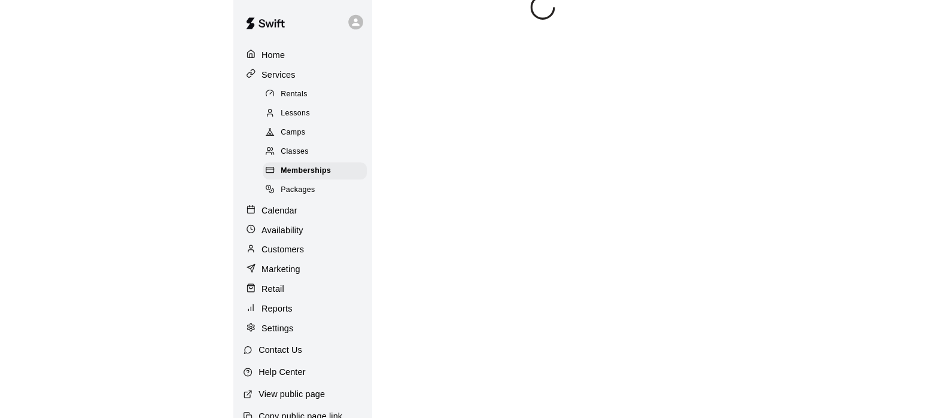
scroll to position [19, 0]
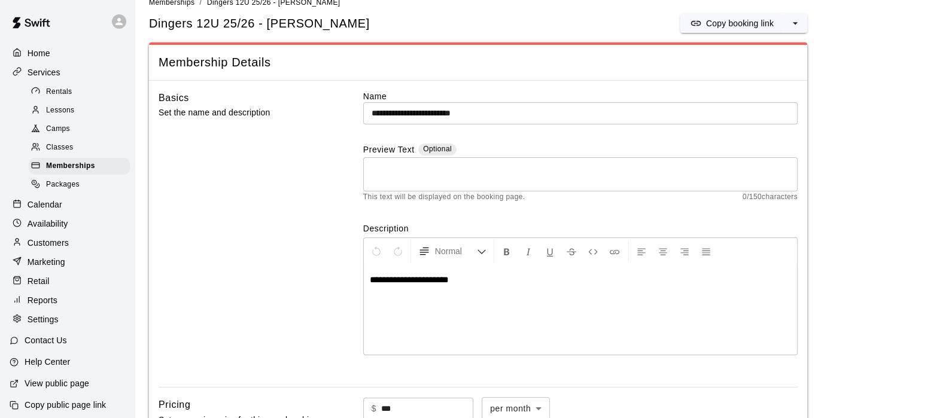
click at [39, 249] on p "Customers" at bounding box center [48, 243] width 41 height 12
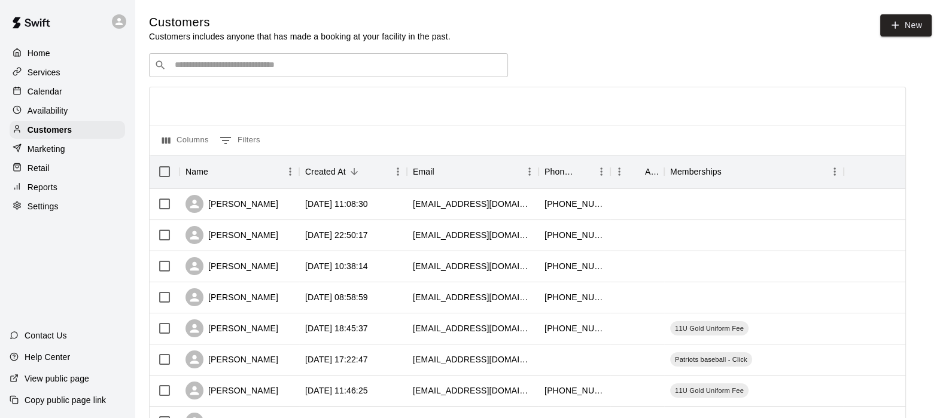
click at [178, 71] on input "Search customers by name or email" at bounding box center [336, 65] width 331 height 12
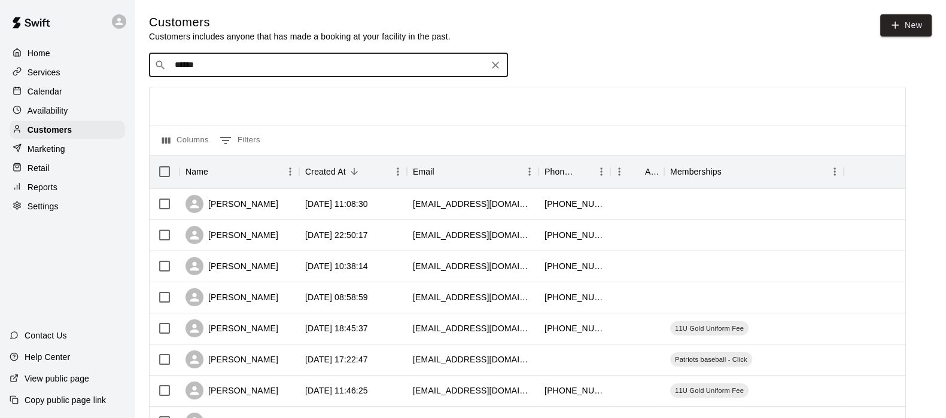
drag, startPoint x: 217, startPoint y: 65, endPoint x: 51, endPoint y: 41, distance: 168.1
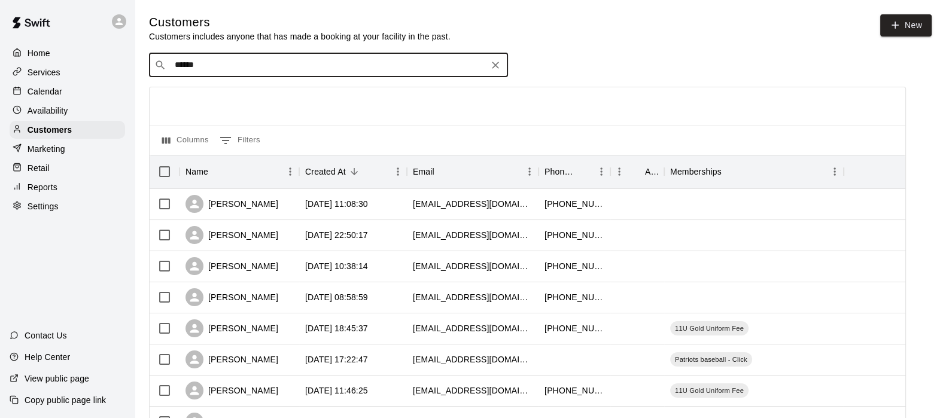
drag, startPoint x: 357, startPoint y: 71, endPoint x: 141, endPoint y: 70, distance: 216.5
type input "******"
click at [195, 89] on p "Edward Winant" at bounding box center [218, 92] width 73 height 13
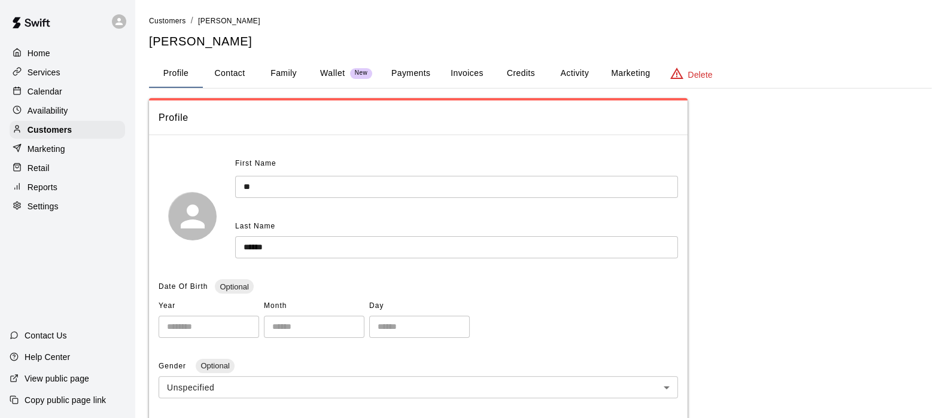
click at [575, 63] on button "Activity" at bounding box center [574, 73] width 54 height 29
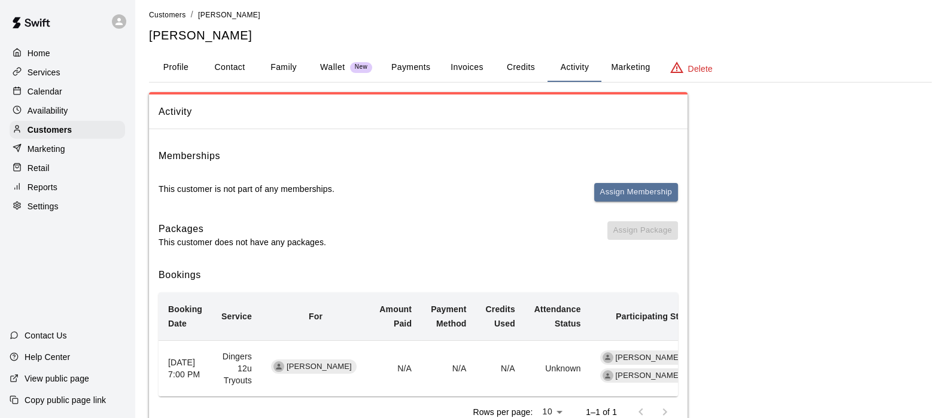
scroll to position [5, 0]
click at [426, 70] on button "Payments" at bounding box center [411, 68] width 58 height 29
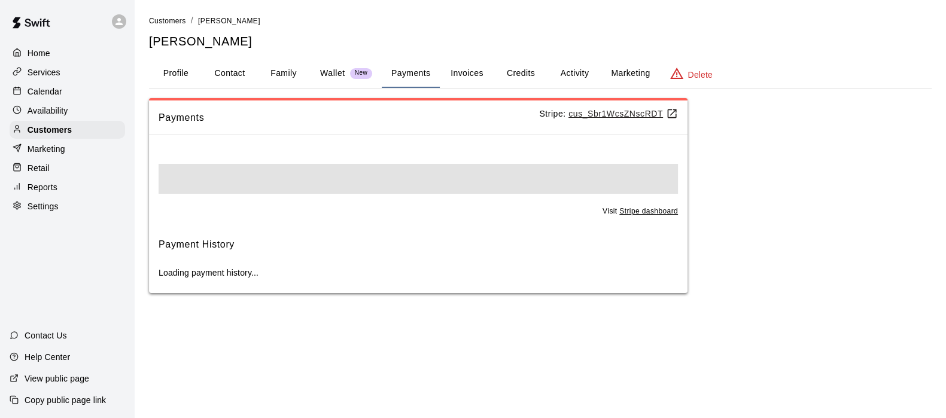
scroll to position [0, 0]
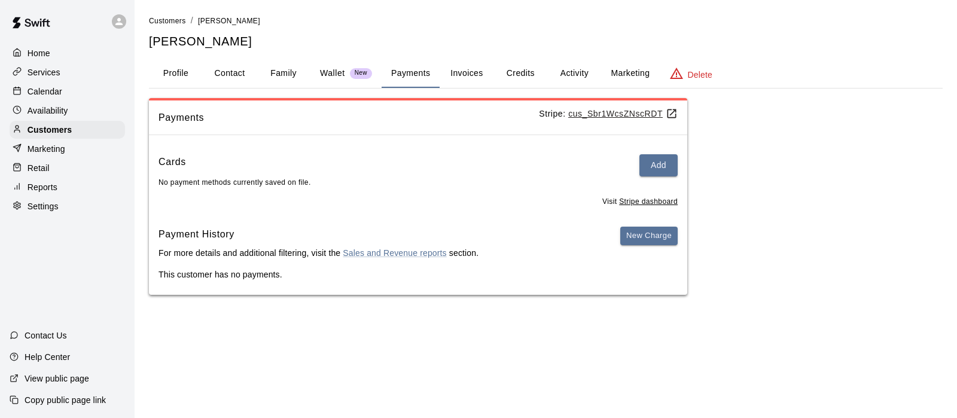
click at [275, 77] on button "Family" at bounding box center [284, 73] width 54 height 29
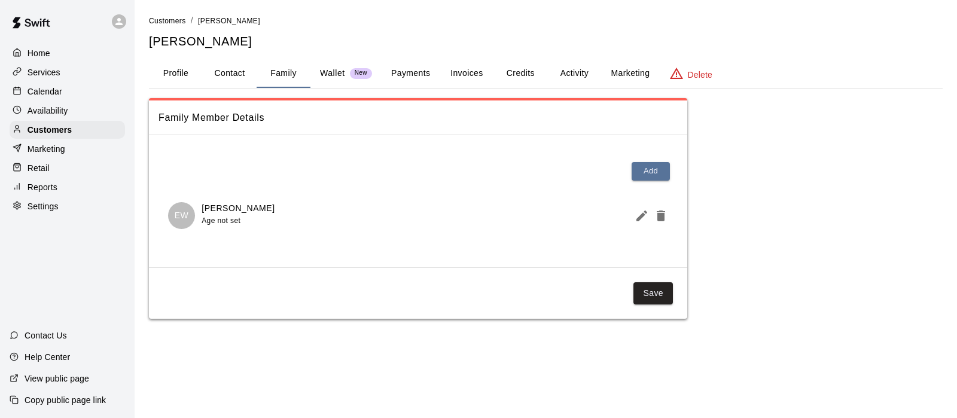
click at [185, 70] on button "Profile" at bounding box center [176, 73] width 54 height 29
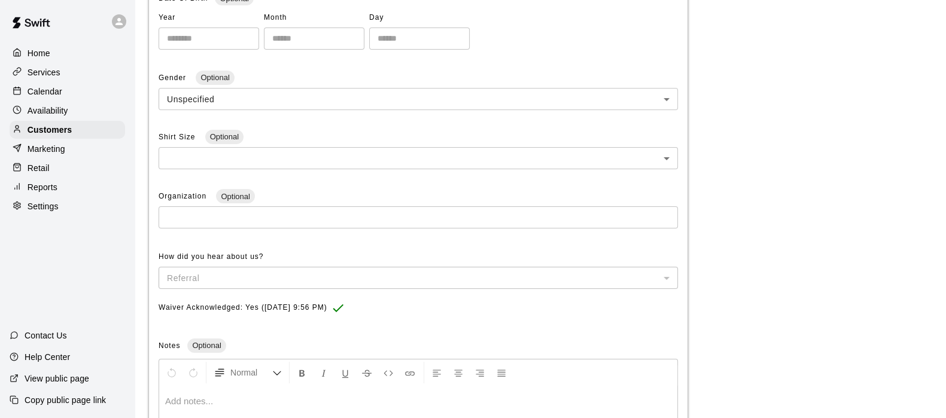
scroll to position [289, 0]
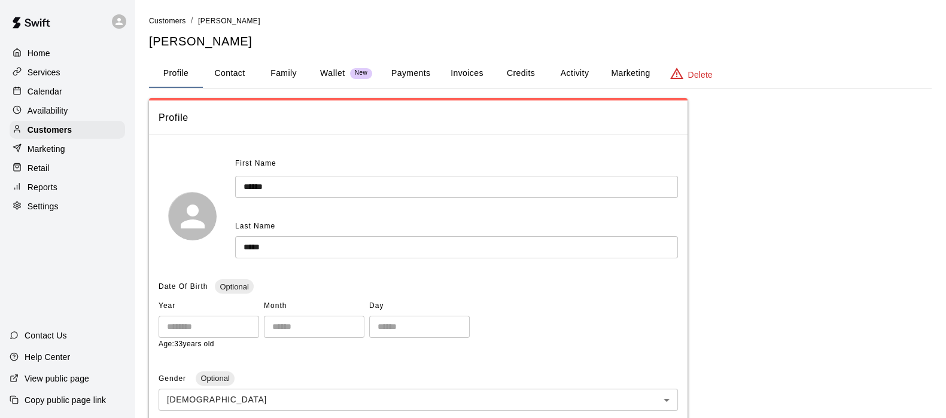
click at [565, 74] on button "Activity" at bounding box center [574, 73] width 54 height 29
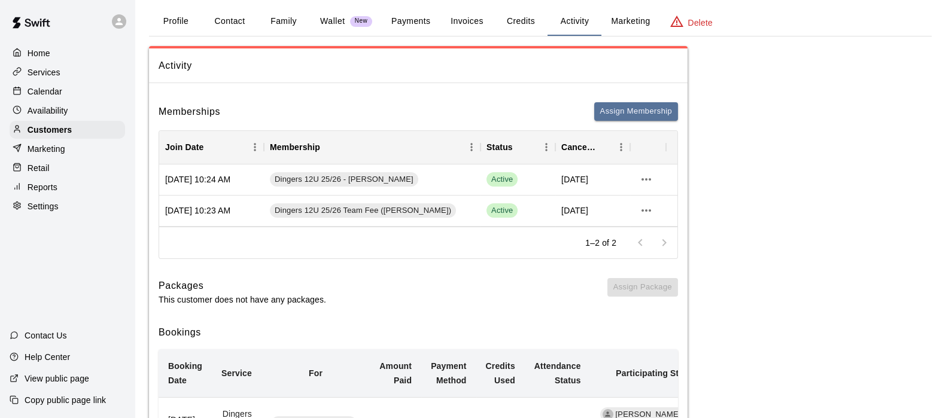
scroll to position [8, 0]
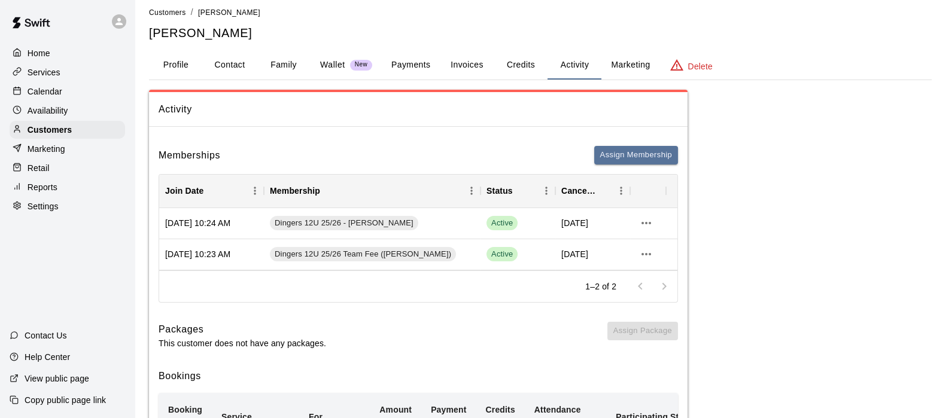
click at [179, 67] on button "Profile" at bounding box center [176, 65] width 54 height 29
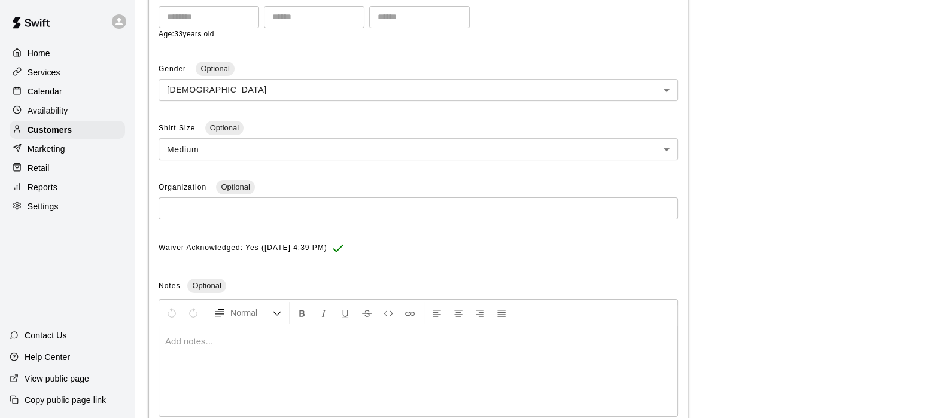
scroll to position [310, 0]
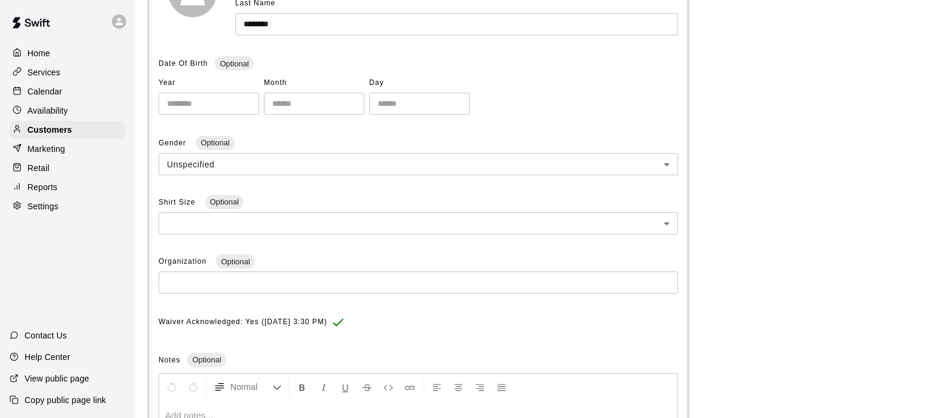
scroll to position [224, 0]
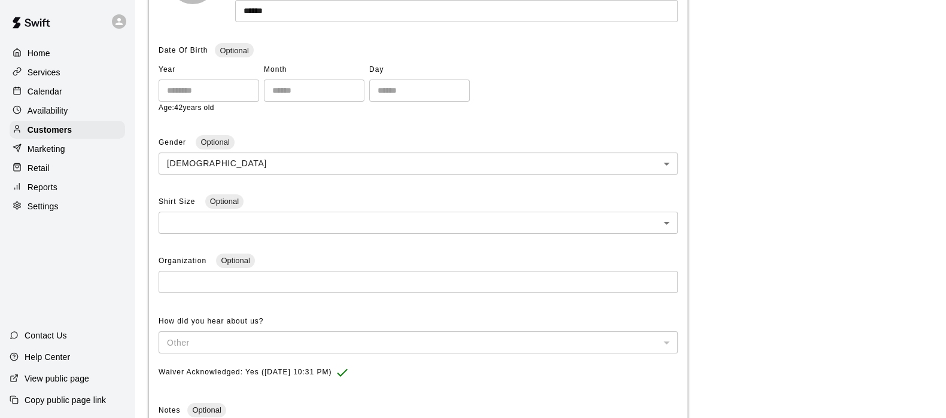
scroll to position [239, 0]
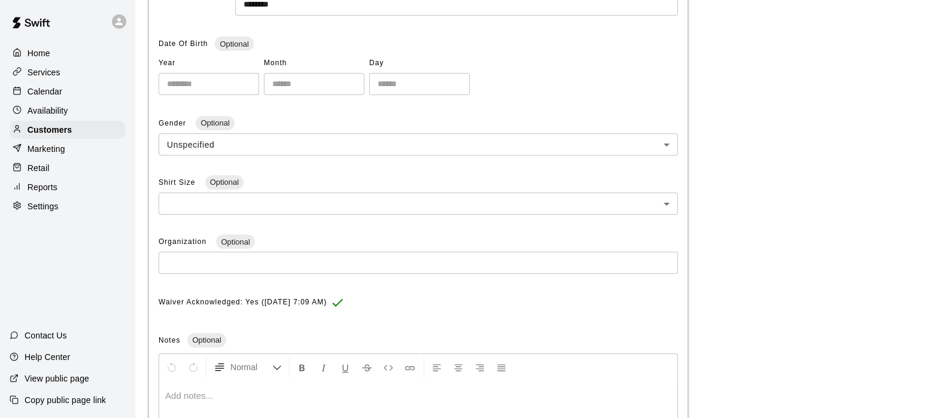
scroll to position [244, 0]
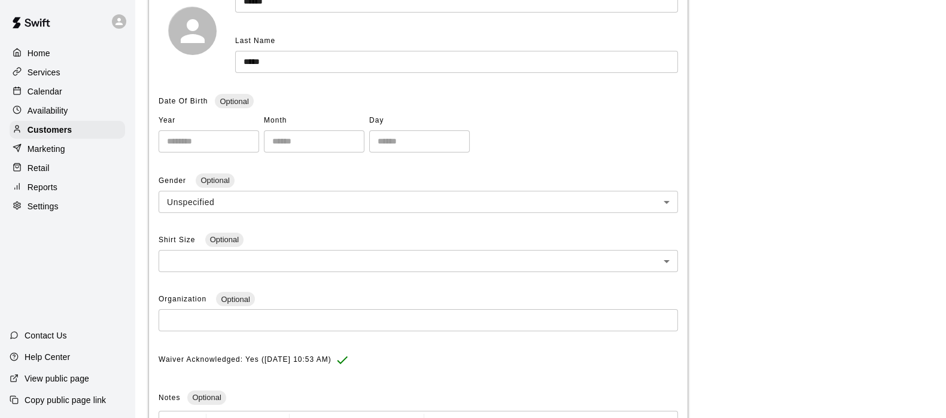
scroll to position [187, 0]
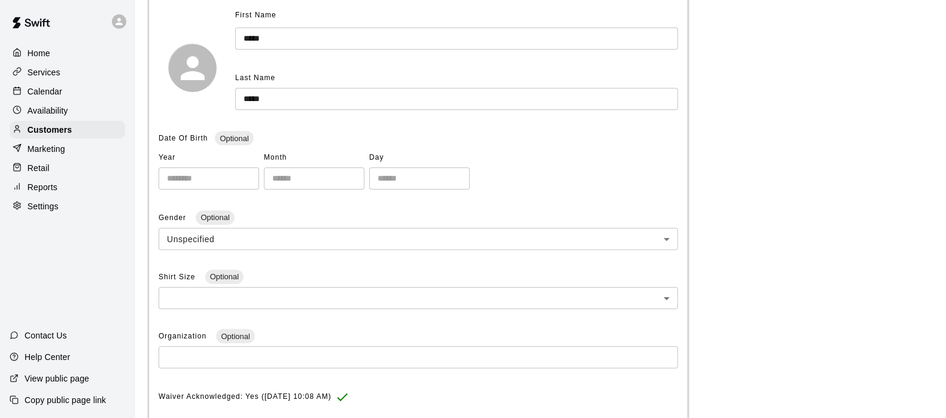
scroll to position [150, 0]
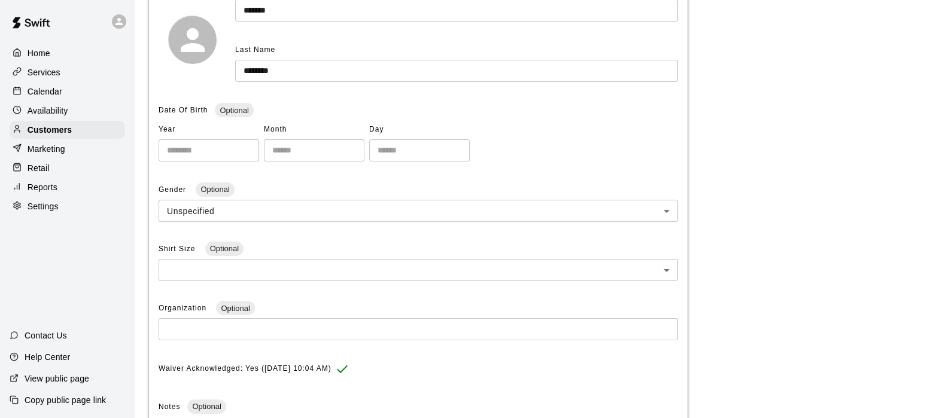
scroll to position [176, 0]
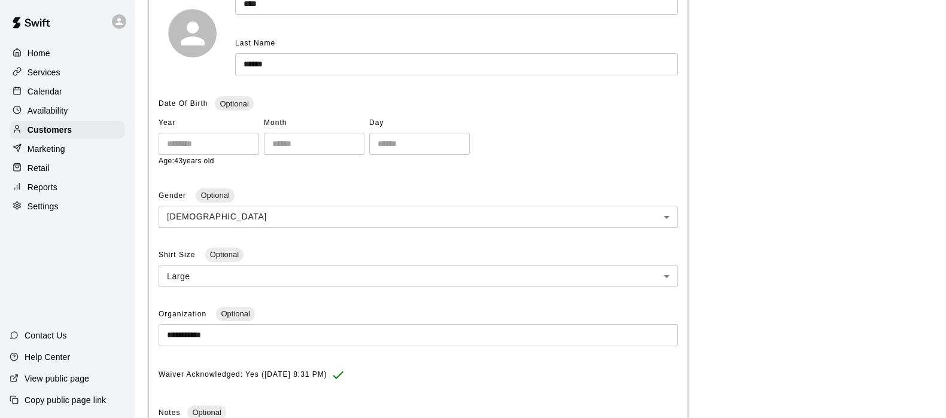
scroll to position [184, 0]
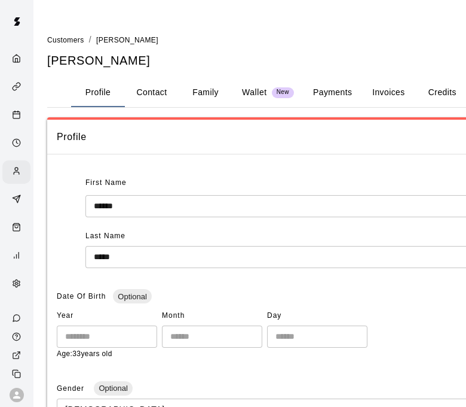
click at [206, 91] on button "Family" at bounding box center [206, 92] width 54 height 29
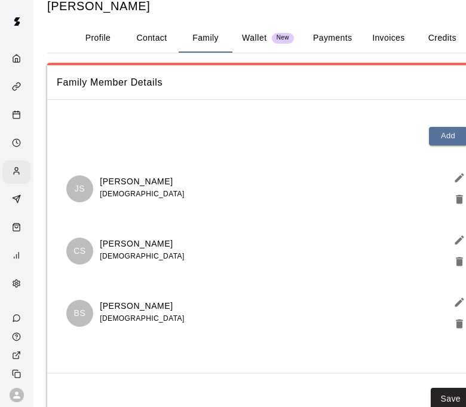
scroll to position [55, 0]
